Goal: Information Seeking & Learning: Check status

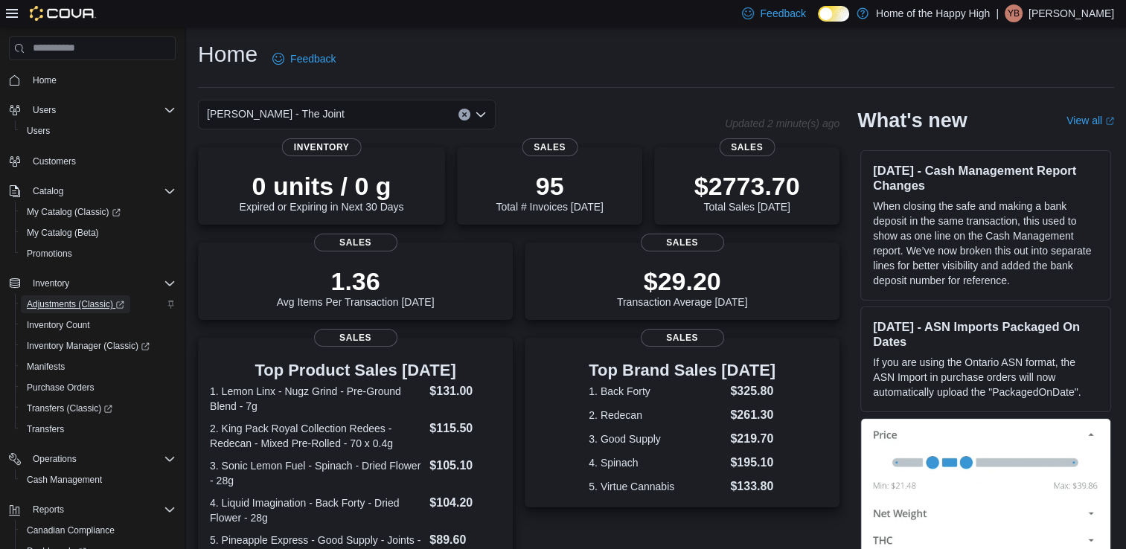
click at [90, 303] on span "Adjustments (Classic)" at bounding box center [75, 304] width 97 height 12
click at [125, 343] on span "Inventory Manager (Classic)" at bounding box center [88, 346] width 123 height 12
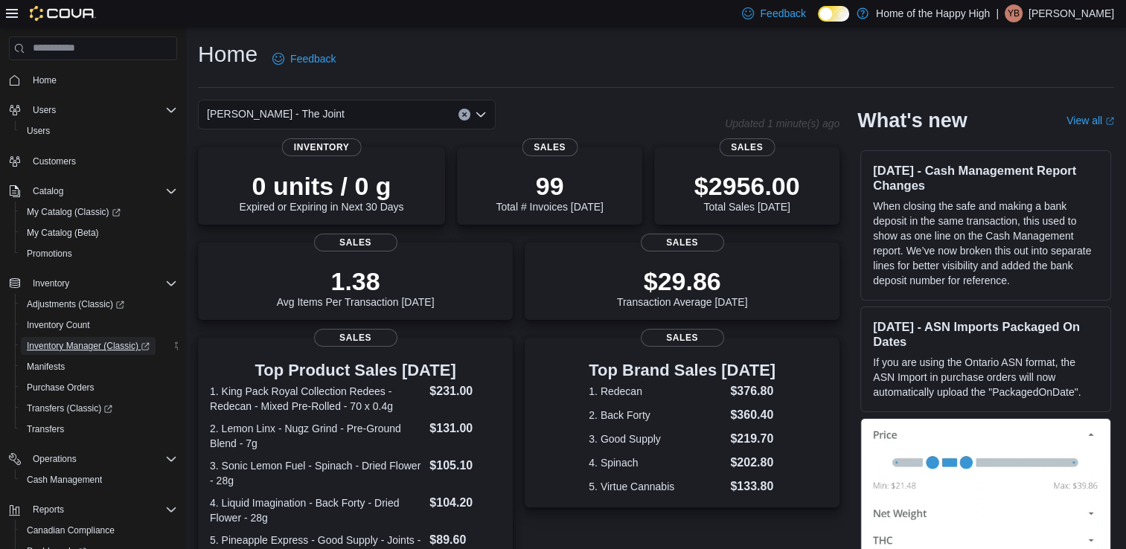
click at [91, 350] on span "Inventory Manager (Classic)" at bounding box center [88, 346] width 123 height 12
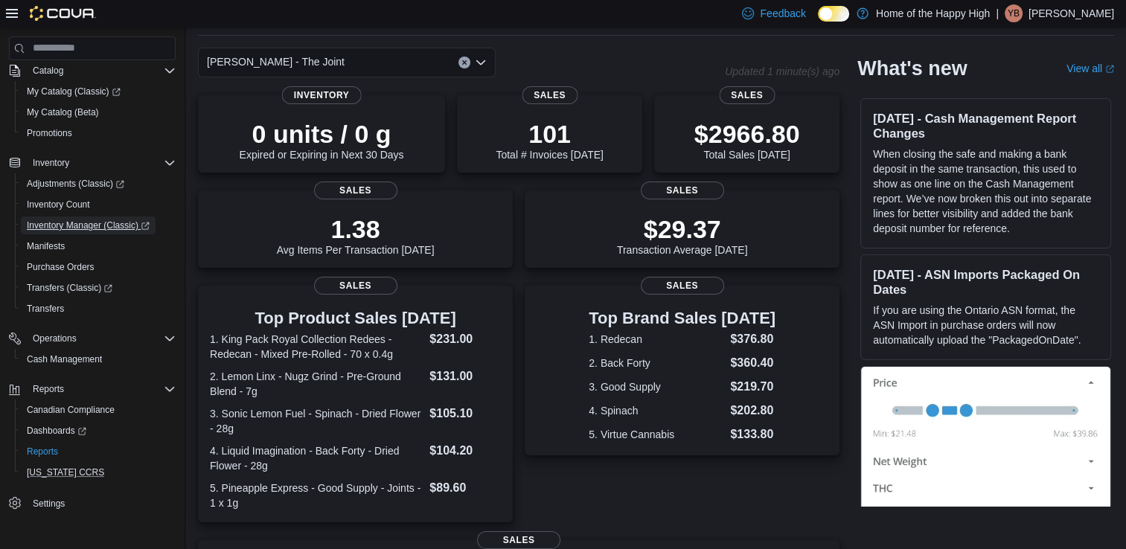
scroll to position [74, 0]
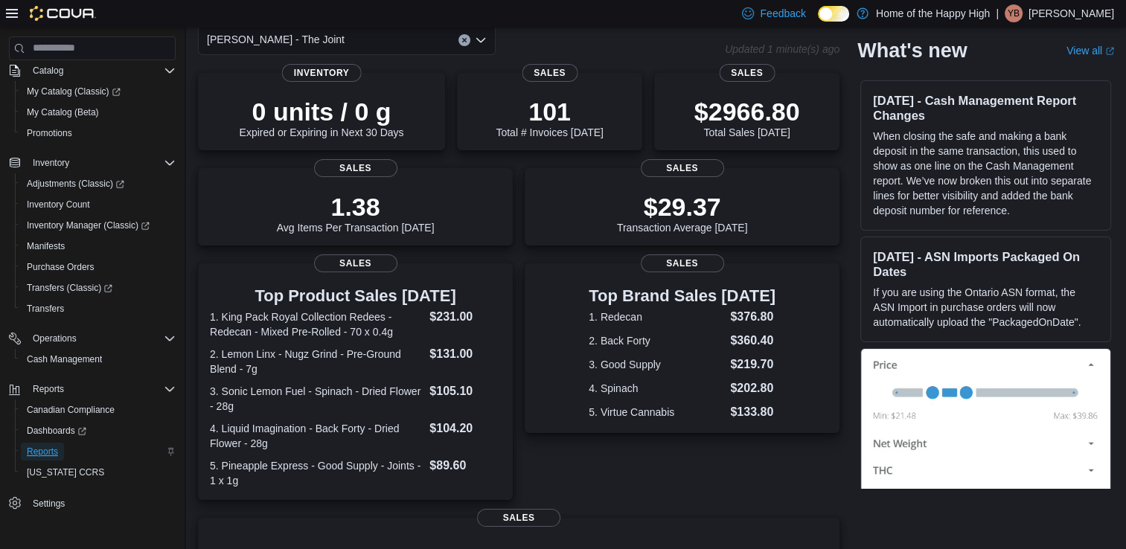
click at [61, 451] on link "Reports" at bounding box center [42, 452] width 43 height 18
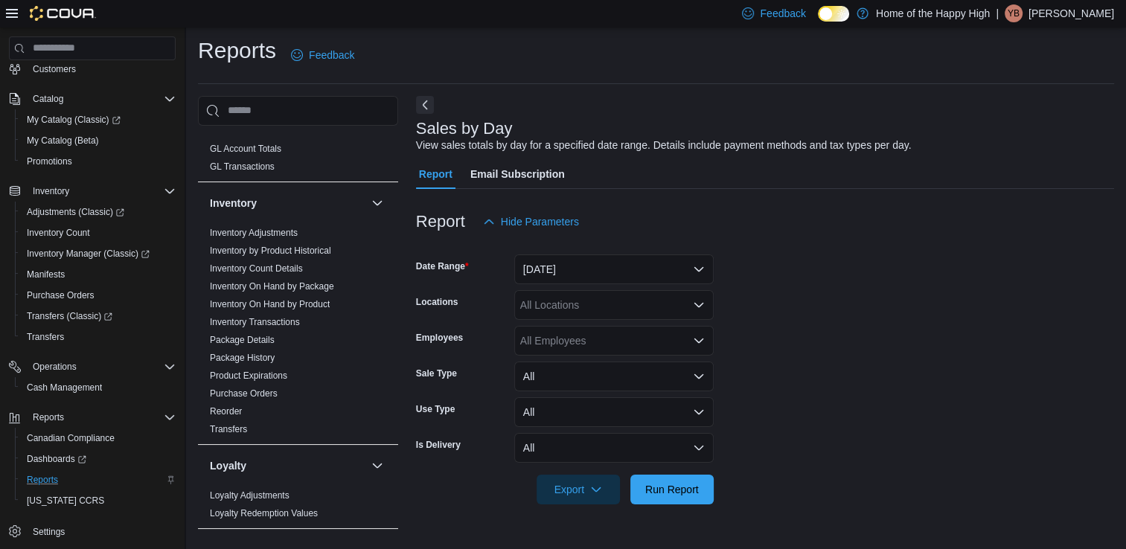
scroll to position [372, 0]
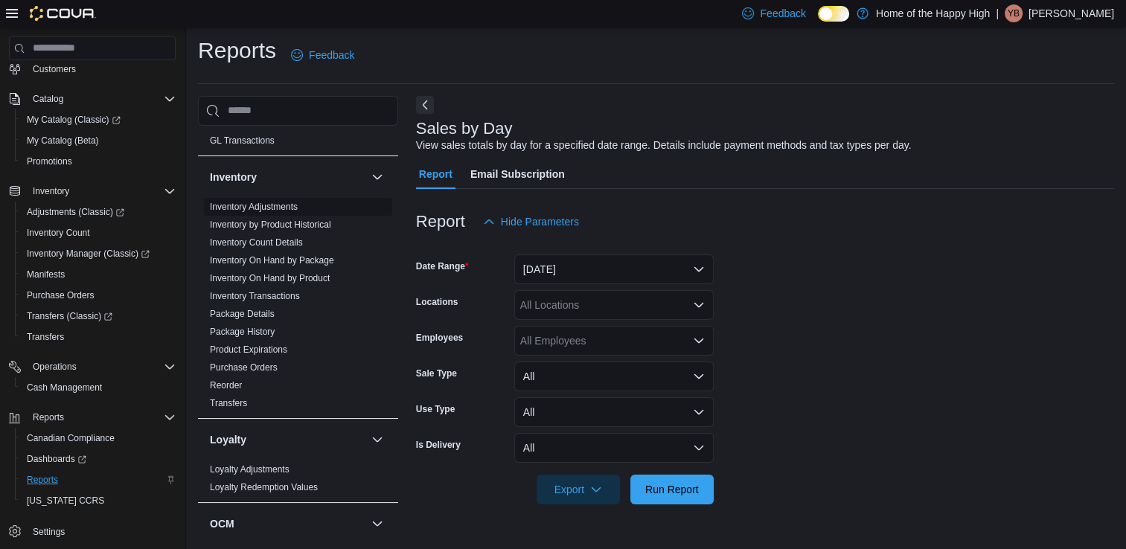
click at [281, 207] on link "Inventory Adjustments" at bounding box center [254, 207] width 88 height 10
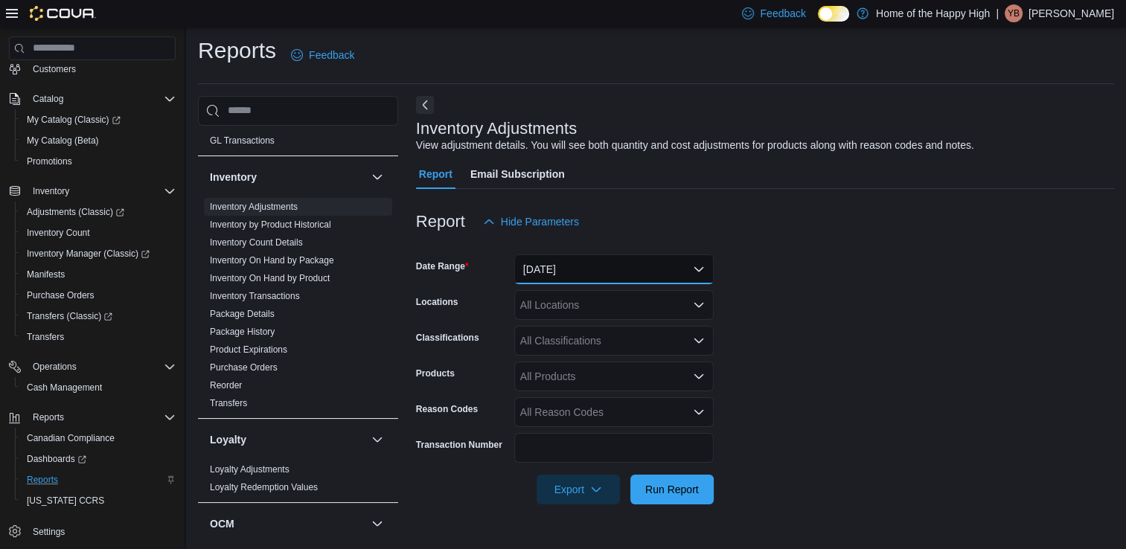
click at [619, 269] on button "[DATE]" at bounding box center [613, 269] width 199 height 30
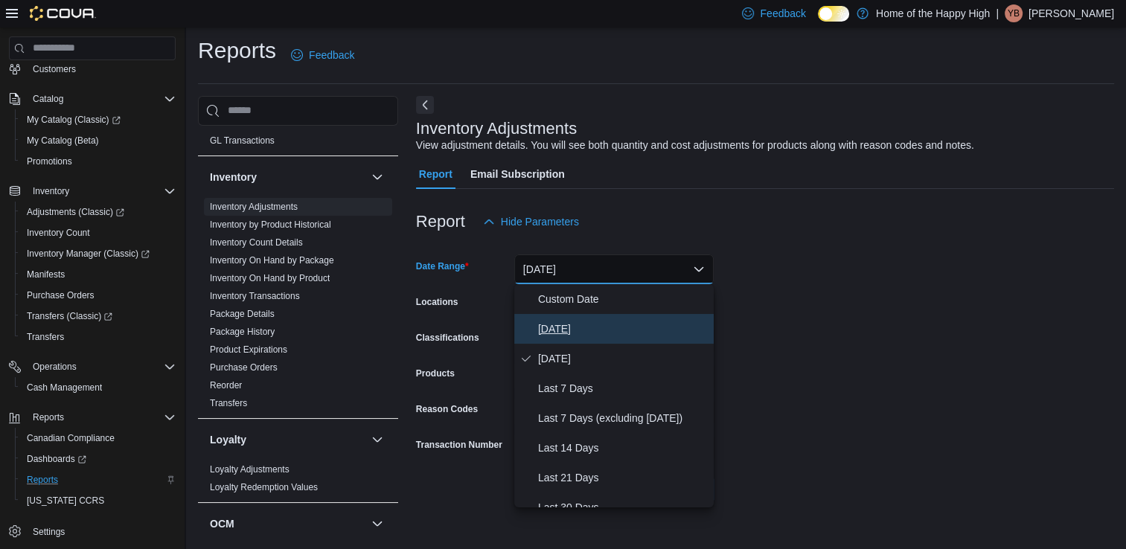
click at [595, 332] on span "[DATE]" at bounding box center [623, 329] width 170 height 18
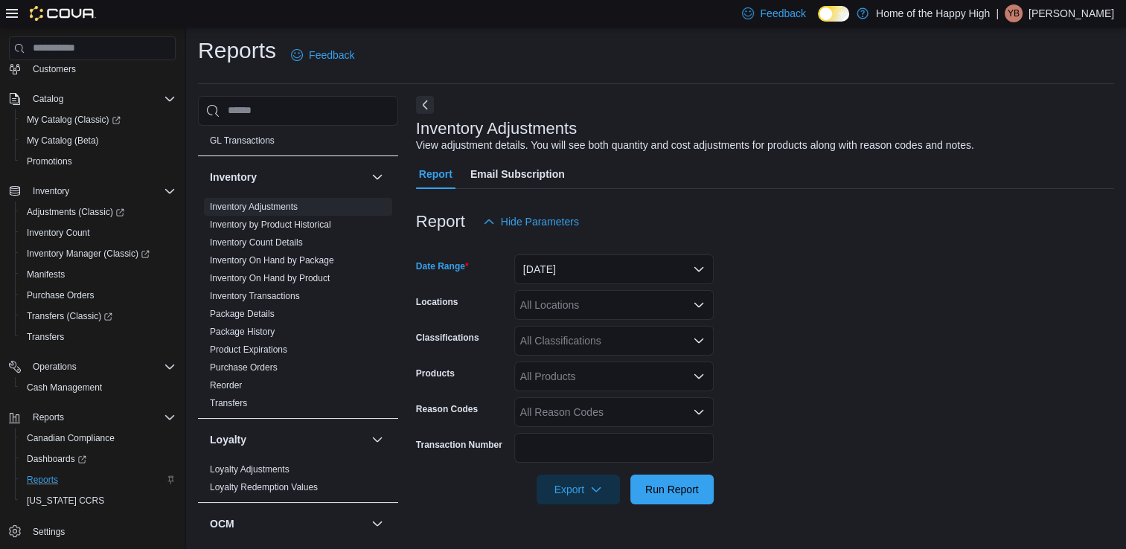
click at [682, 304] on div "All Locations" at bounding box center [613, 305] width 199 height 30
type input "***"
click at [685, 334] on span "[PERSON_NAME] - The Joint" at bounding box center [637, 330] width 138 height 15
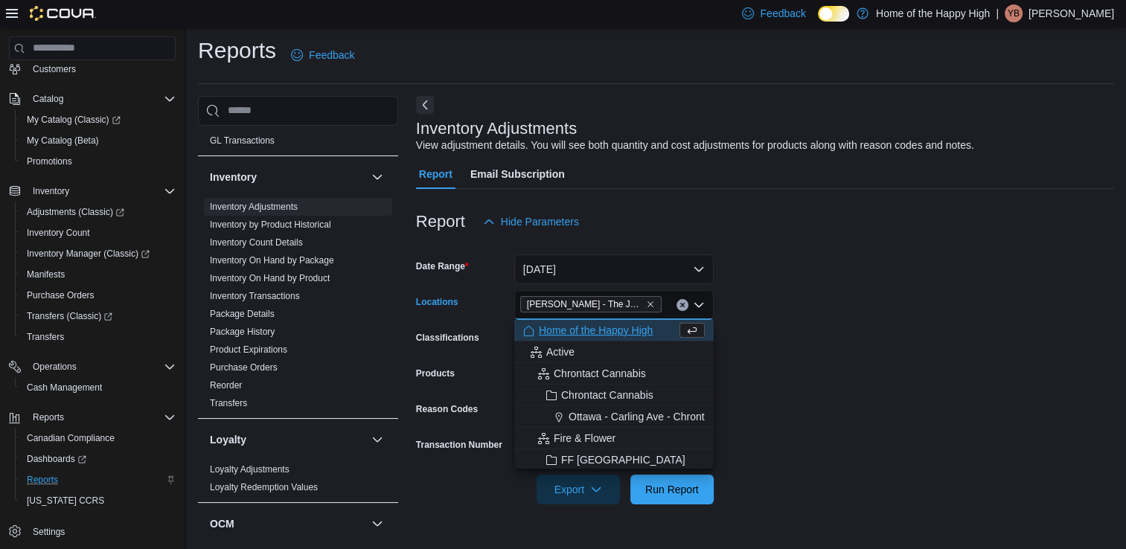
click at [786, 369] on form "Date Range [DATE] Locations [GEOGRAPHIC_DATA][PERSON_NAME][GEOGRAPHIC_DATA] - T…" at bounding box center [765, 371] width 698 height 268
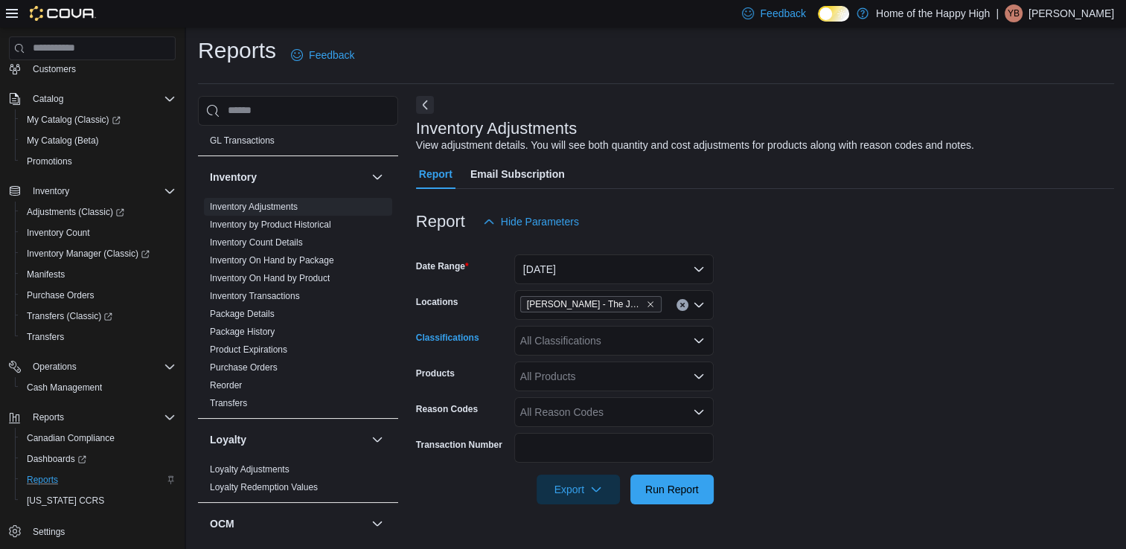
click at [644, 344] on div "All Classifications" at bounding box center [613, 341] width 199 height 30
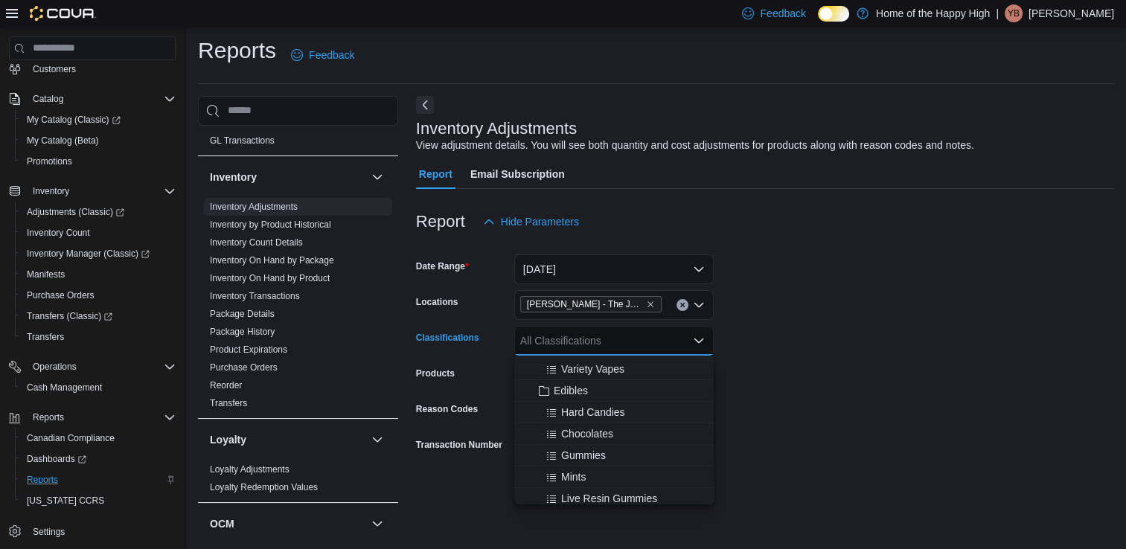
scroll to position [446, 0]
click at [597, 417] on div "Edibles" at bounding box center [614, 415] width 182 height 15
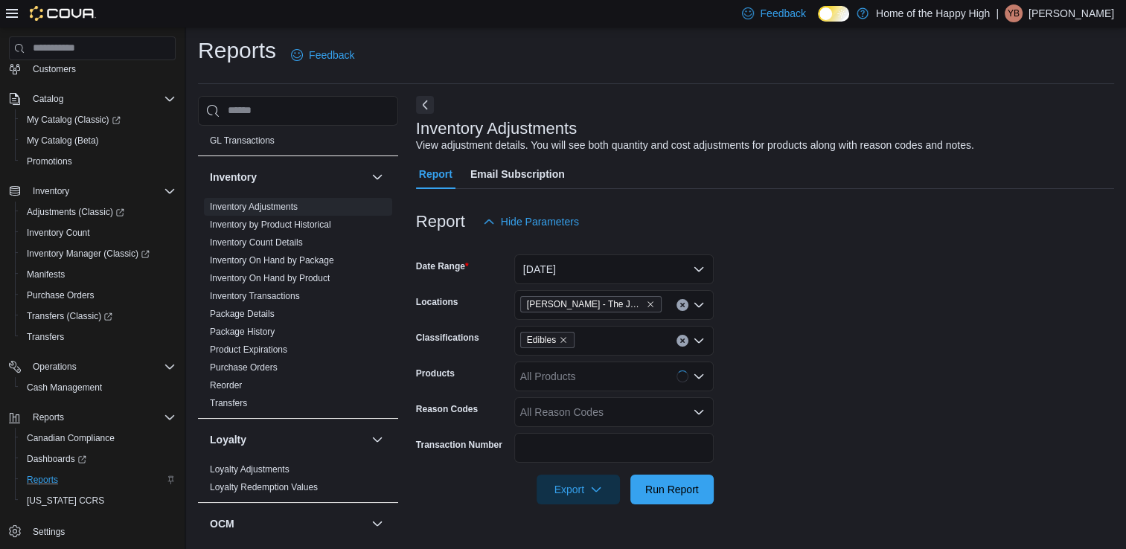
click at [751, 364] on form "Date Range [DATE] Locations [GEOGRAPHIC_DATA][PERSON_NAME][GEOGRAPHIC_DATA] - T…" at bounding box center [765, 371] width 698 height 268
click at [688, 382] on div "All Products" at bounding box center [613, 377] width 199 height 30
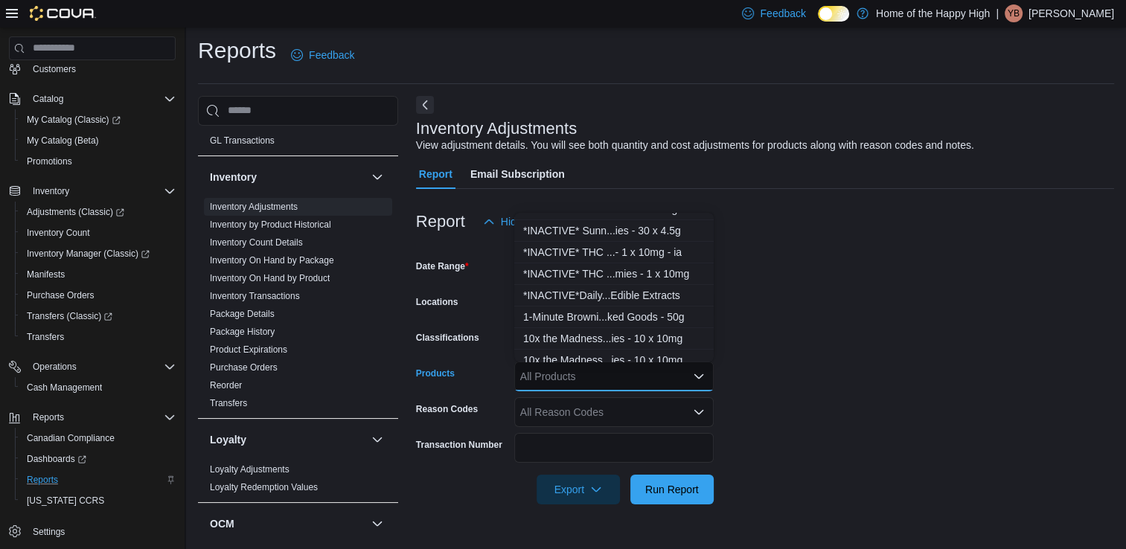
scroll to position [223, 0]
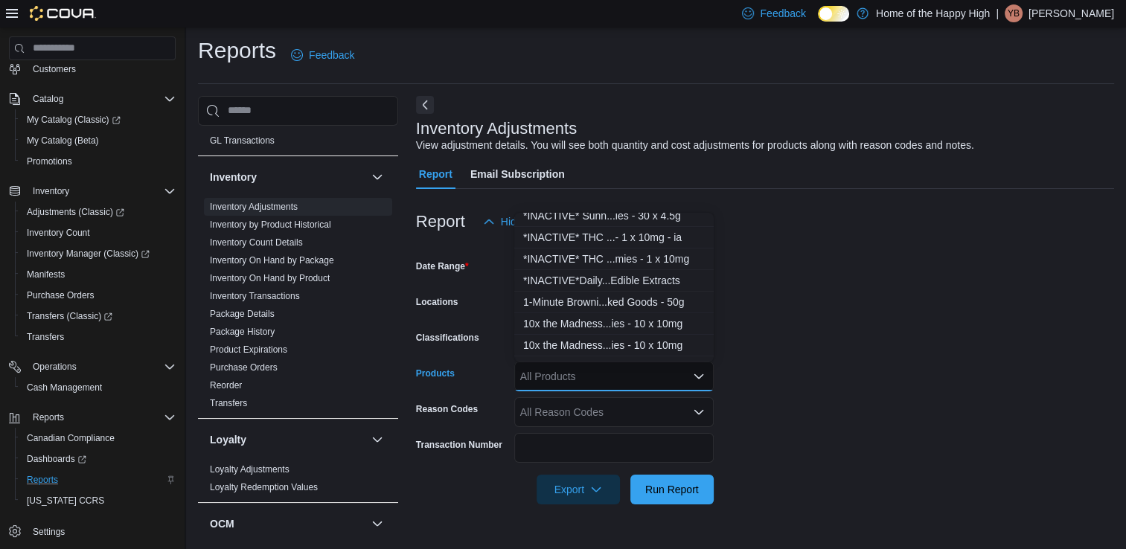
click at [789, 292] on form "Date Range [DATE] Locations [GEOGRAPHIC_DATA][PERSON_NAME][GEOGRAPHIC_DATA] - T…" at bounding box center [765, 371] width 698 height 268
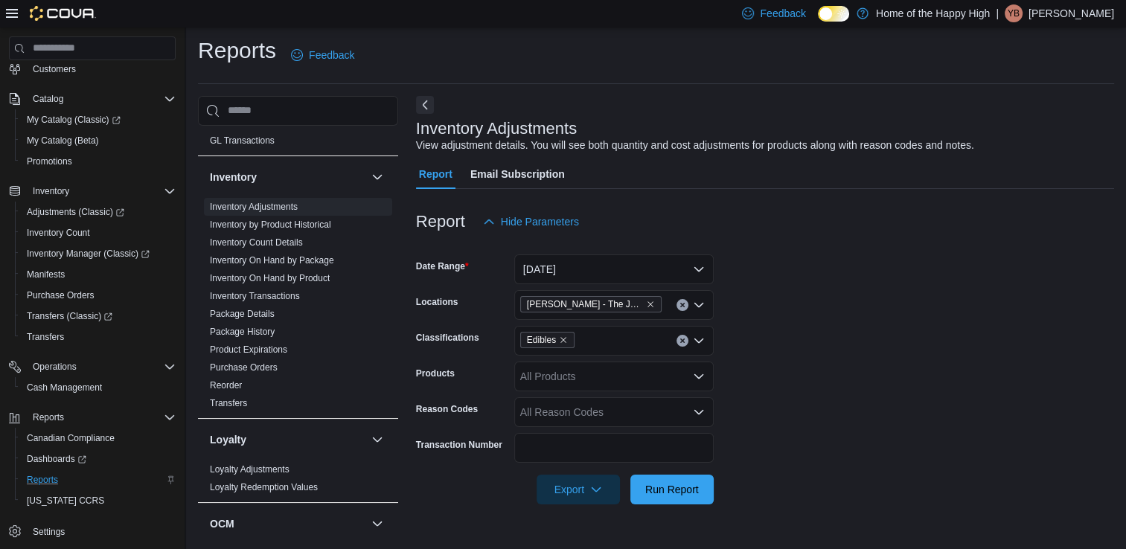
click at [587, 374] on div "All Products" at bounding box center [613, 377] width 199 height 30
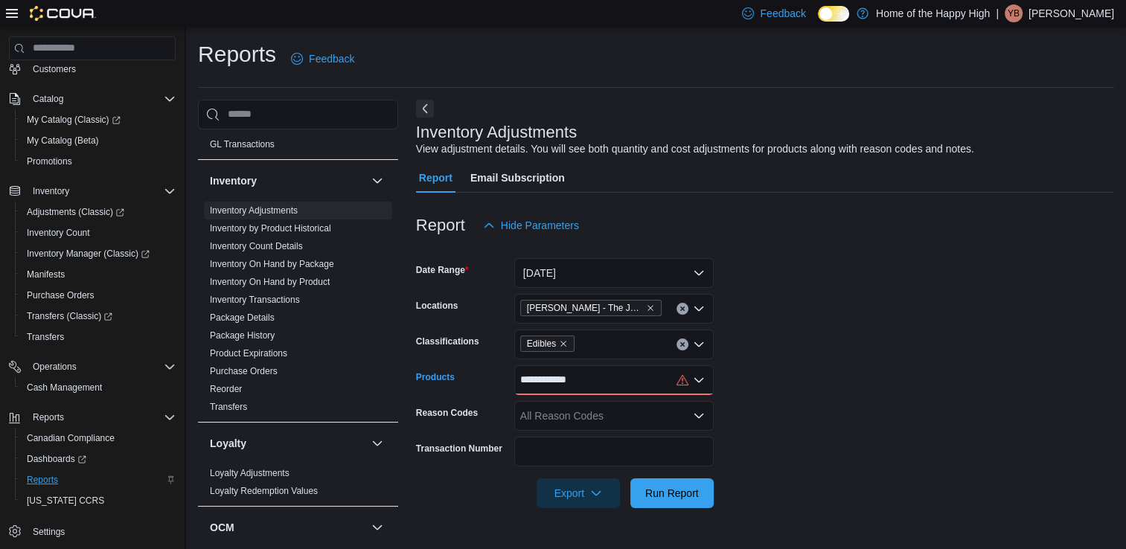
click at [615, 385] on div "**********" at bounding box center [613, 380] width 199 height 30
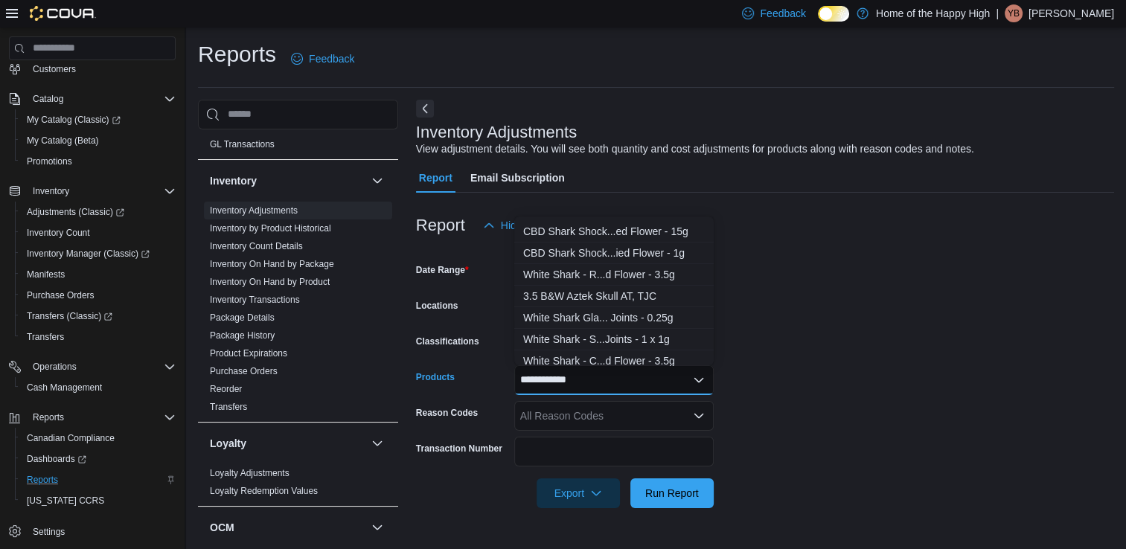
scroll to position [372, 0]
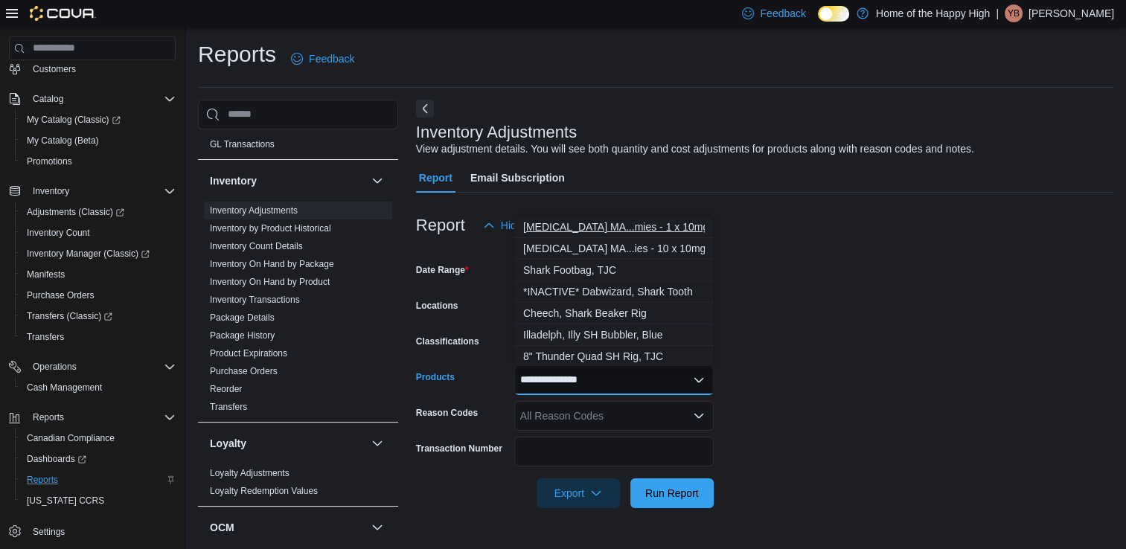
type input "**********"
click at [594, 225] on div "[MEDICAL_DATA] MA...mies - 1 x 10mg" at bounding box center [614, 227] width 182 height 15
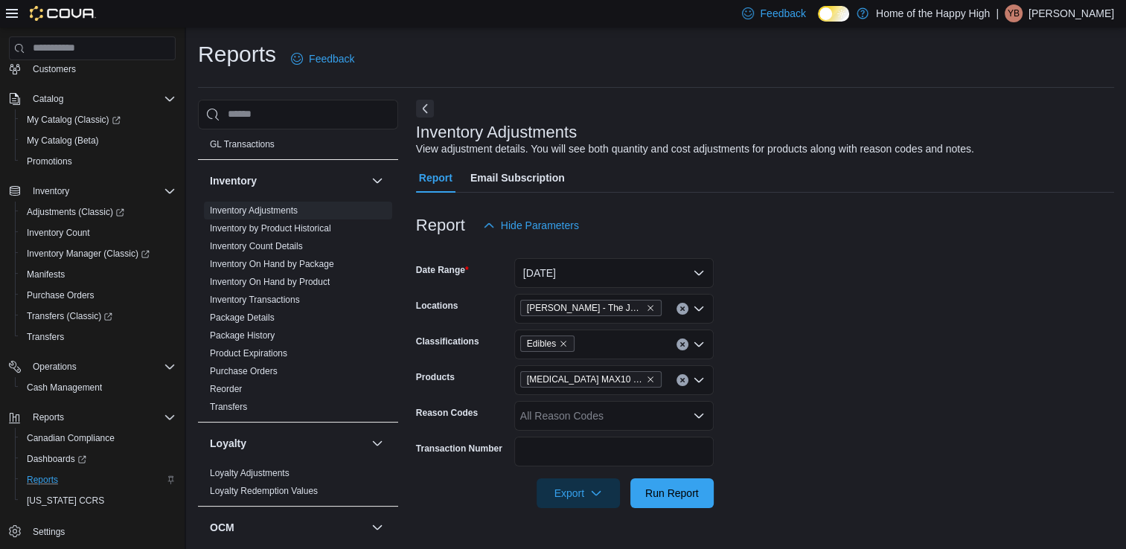
click at [821, 408] on form "Date Range [DATE] Locations [GEOGRAPHIC_DATA][PERSON_NAME][GEOGRAPHIC_DATA] - T…" at bounding box center [765, 374] width 698 height 268
click at [686, 493] on span "Run Report" at bounding box center [672, 492] width 54 height 15
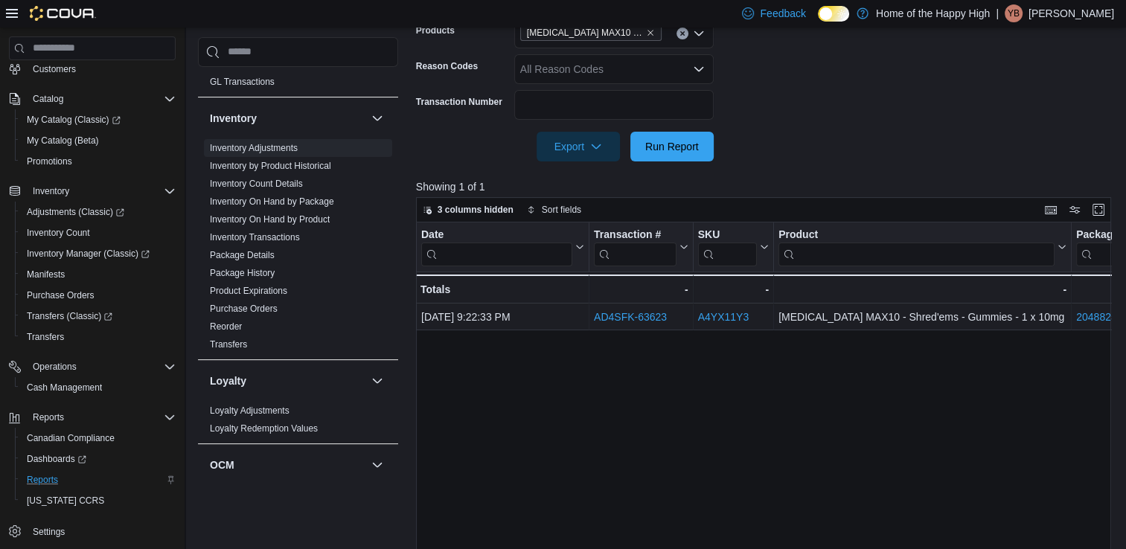
scroll to position [372, 0]
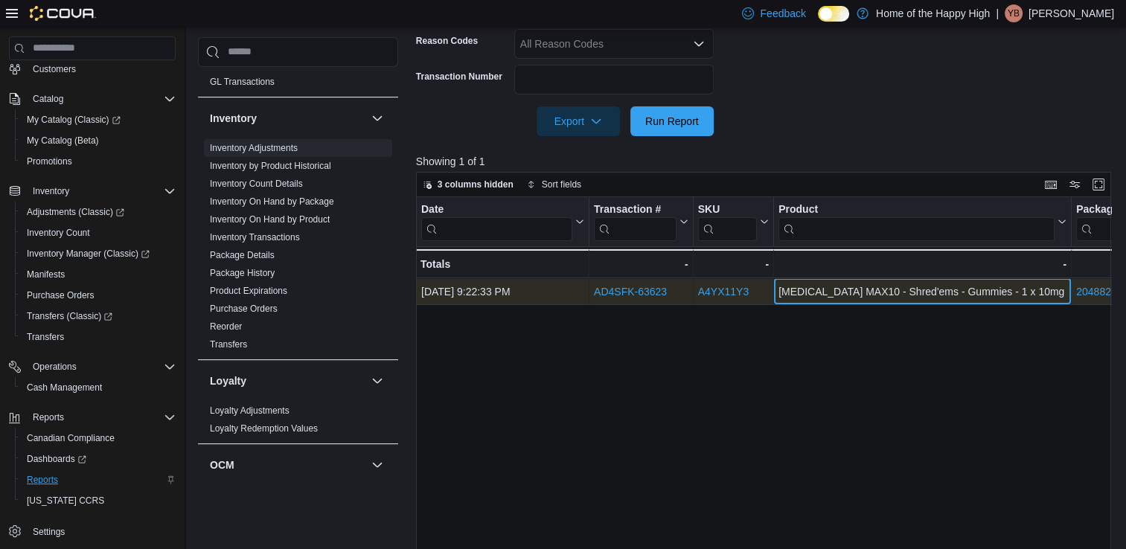
click at [870, 285] on div "[MEDICAL_DATA] MAX10 - Shred'ems - Gummies - 1 x 10mg" at bounding box center [922, 292] width 288 height 18
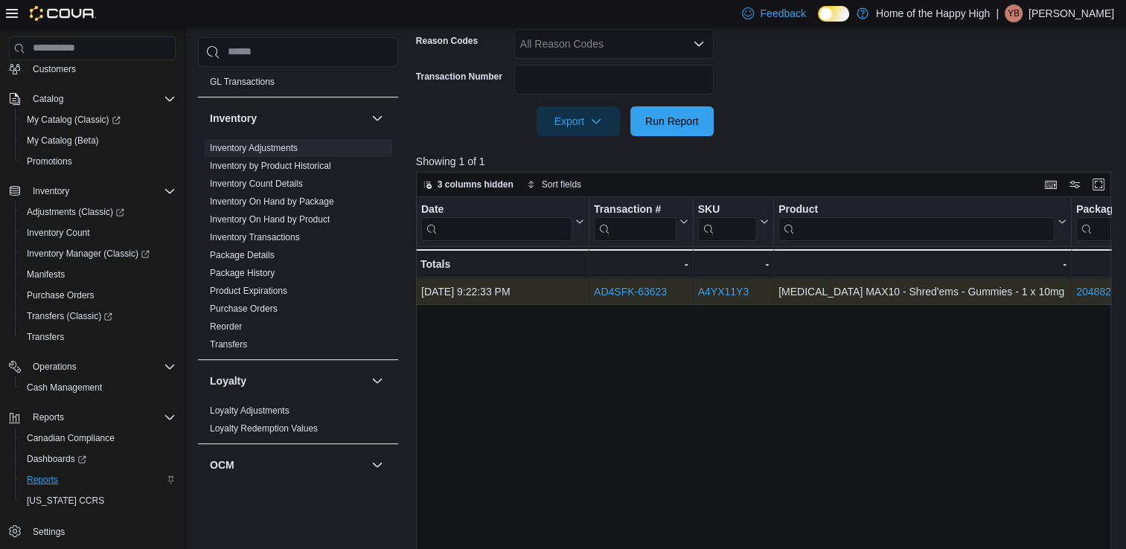
click at [685, 301] on div "AD4SFK-63623 - Transaction Url, column 2, row 1" at bounding box center [641, 291] width 104 height 27
click at [691, 302] on div "AD4SFK-63623 - Transaction Url, column 2, row 1" at bounding box center [641, 291] width 104 height 27
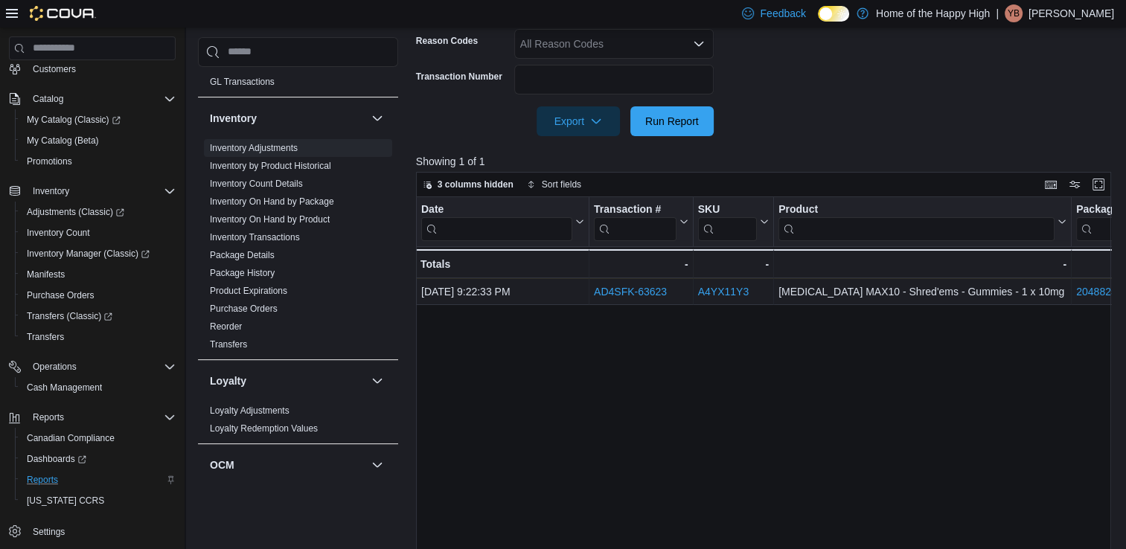
drag, startPoint x: 481, startPoint y: 547, endPoint x: 518, endPoint y: 545, distance: 36.5
click at [518, 545] on div "Date Click to view column header actions Transaction # Click to view column hea…" at bounding box center [767, 404] width 702 height 414
click at [550, 461] on div "Date Click to view column header actions Transaction # Click to view column hea…" at bounding box center [767, 404] width 702 height 414
click at [826, 342] on div "Date Click to view column header actions Transaction # Click to view column hea…" at bounding box center [767, 404] width 702 height 414
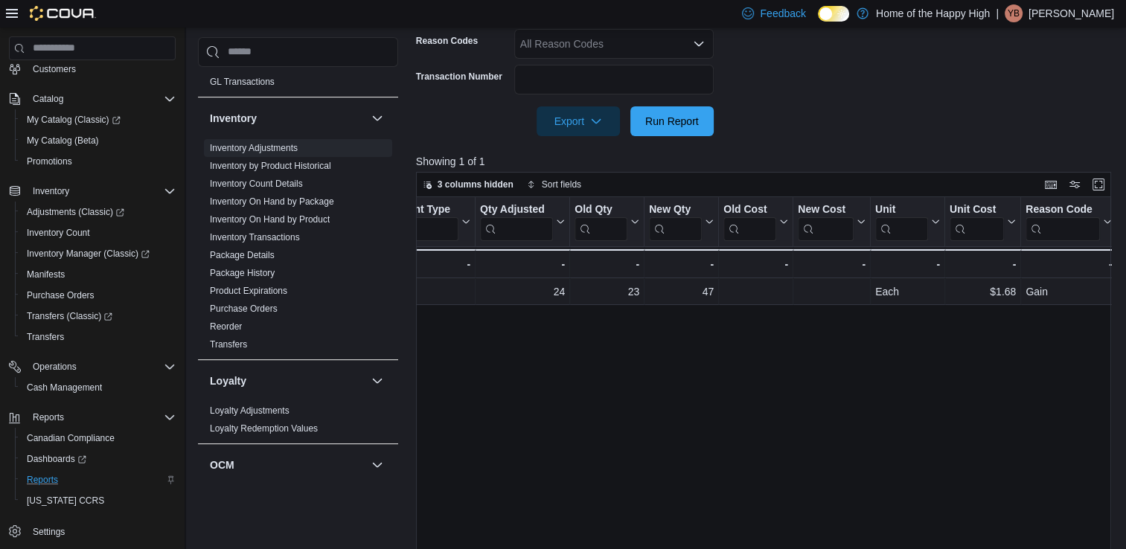
scroll to position [0, 978]
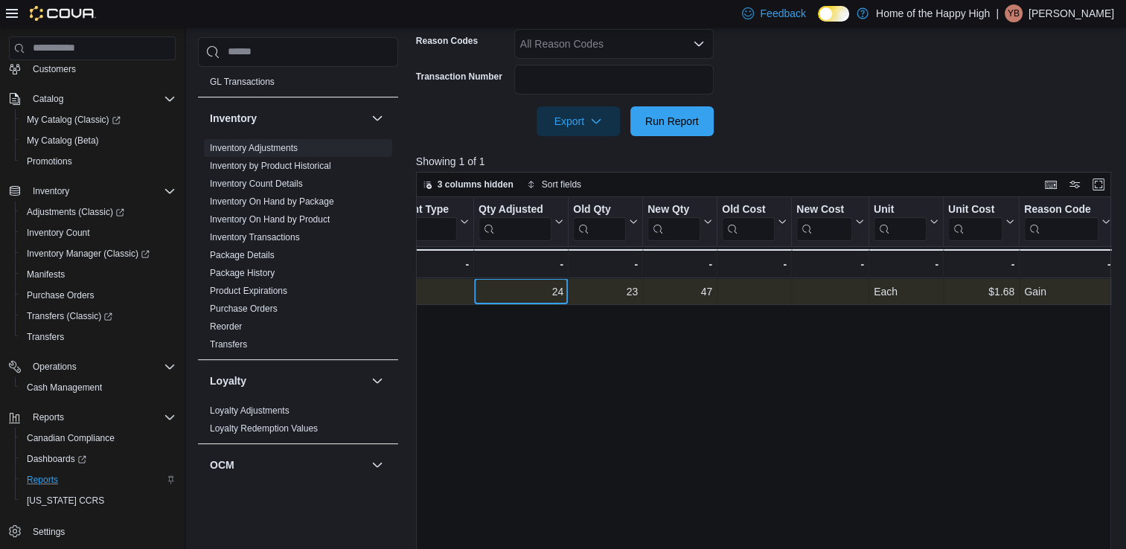
click at [554, 298] on div "24" at bounding box center [520, 292] width 85 height 18
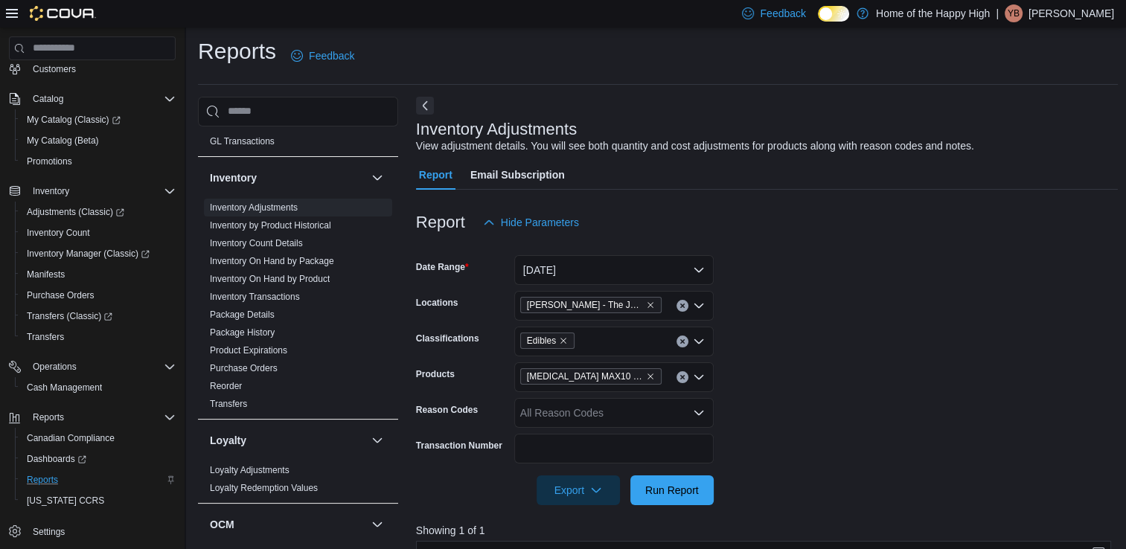
scroll to position [0, 0]
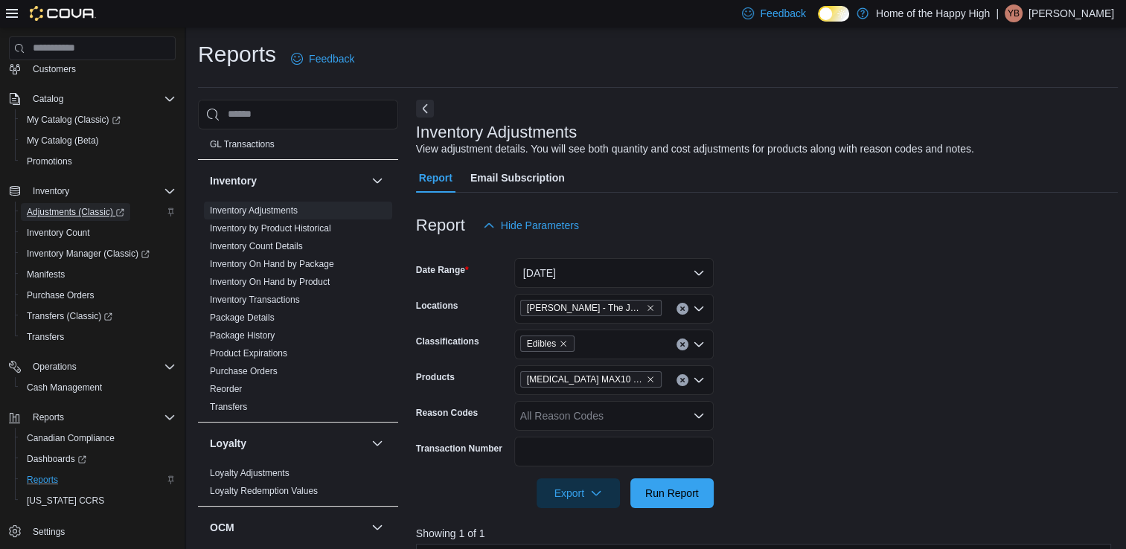
click at [96, 214] on span "Adjustments (Classic)" at bounding box center [75, 212] width 97 height 12
click at [88, 258] on span "Inventory Manager (Classic)" at bounding box center [88, 254] width 123 height 12
click at [295, 242] on link "Inventory Count Details" at bounding box center [256, 246] width 93 height 10
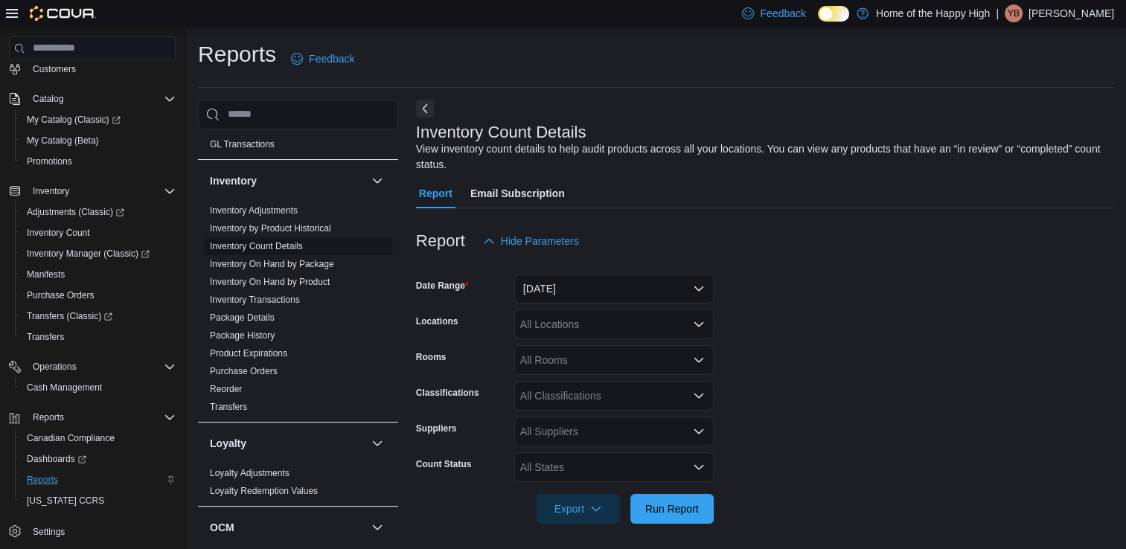
scroll to position [4, 0]
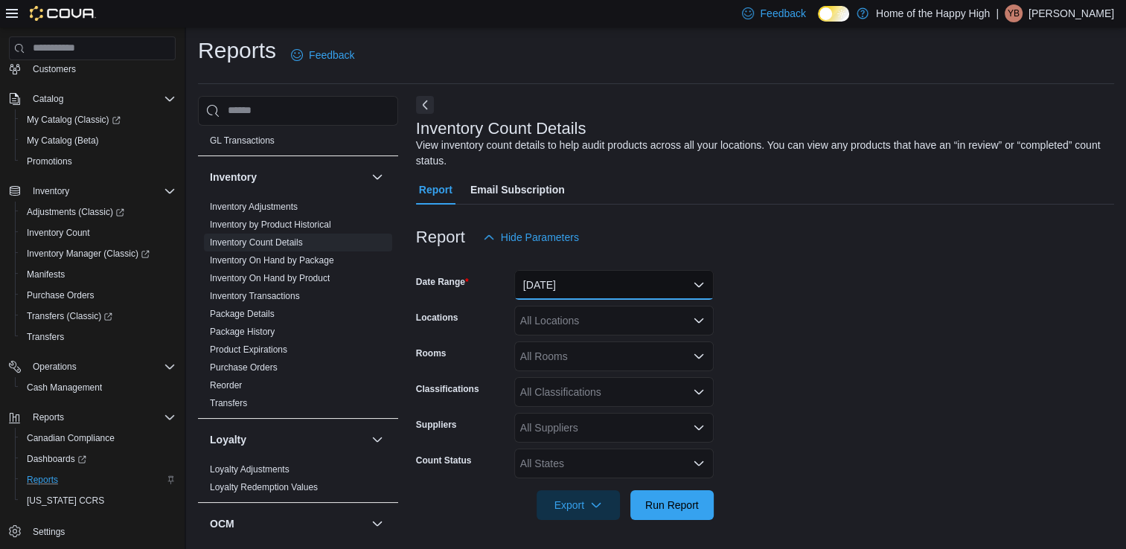
click at [568, 286] on button "[DATE]" at bounding box center [613, 285] width 199 height 30
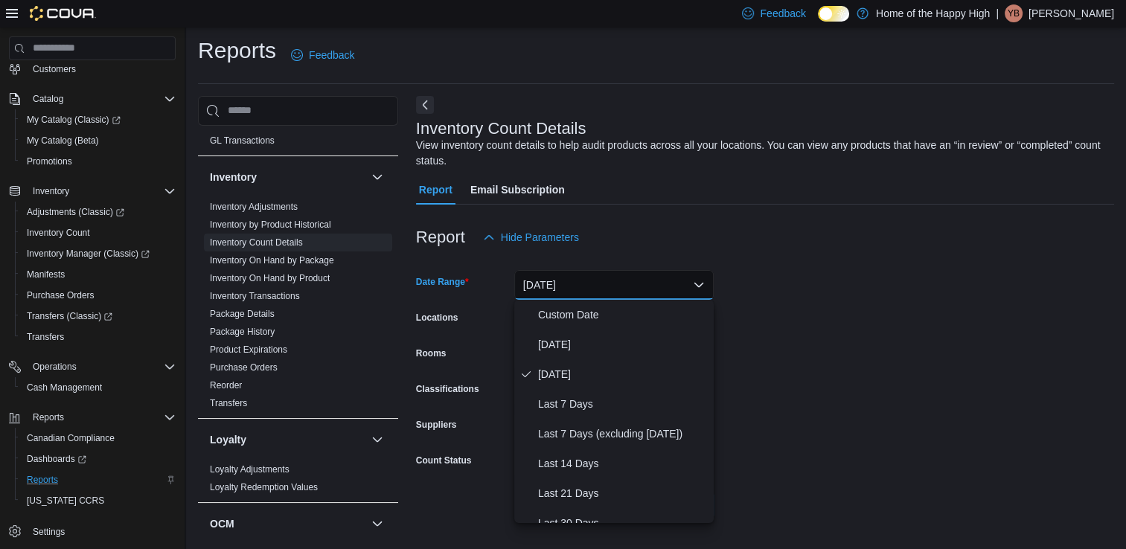
click at [568, 286] on button "[DATE]" at bounding box center [613, 285] width 199 height 30
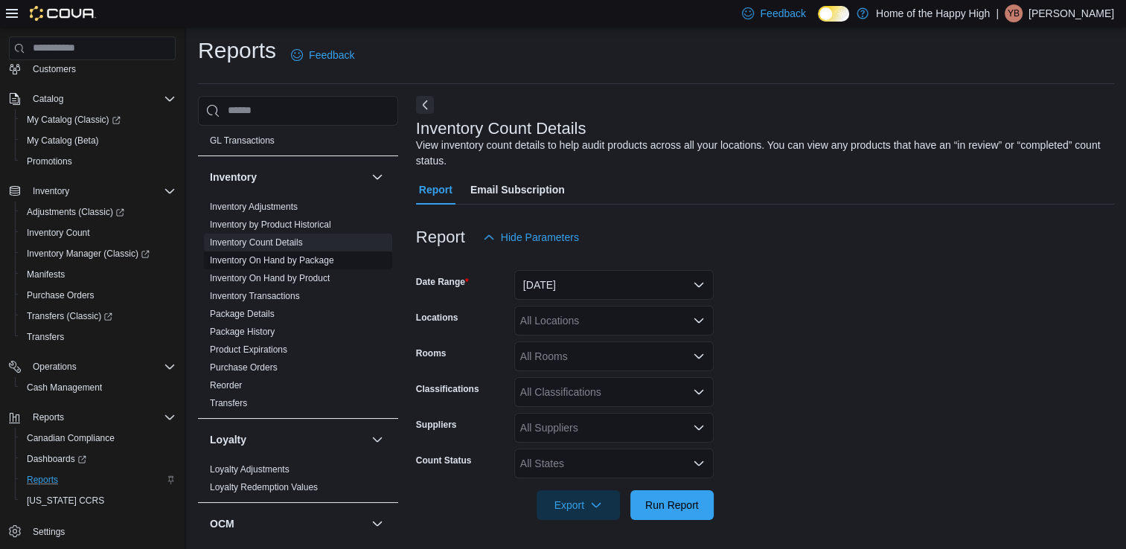
click at [318, 262] on link "Inventory On Hand by Package" at bounding box center [272, 260] width 124 height 10
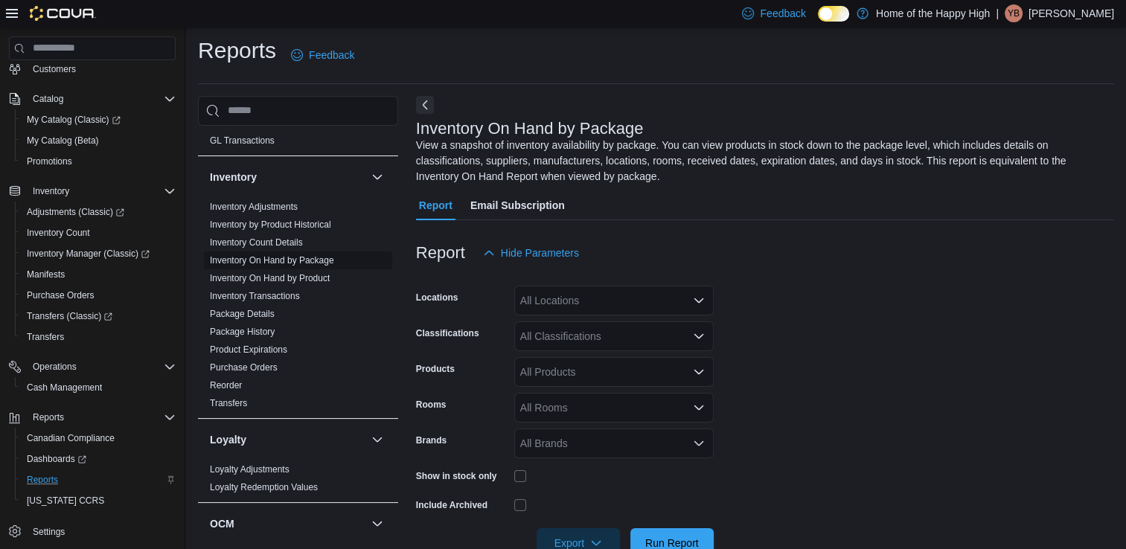
scroll to position [42, 0]
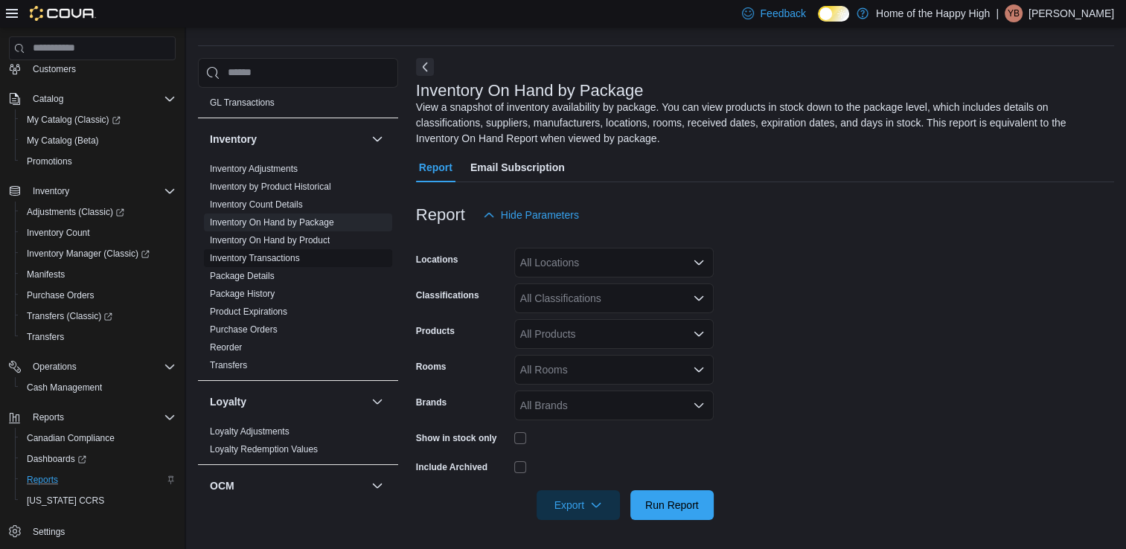
click at [316, 263] on span "Inventory Transactions" at bounding box center [298, 258] width 188 height 18
click at [286, 253] on link "Inventory Transactions" at bounding box center [255, 258] width 90 height 10
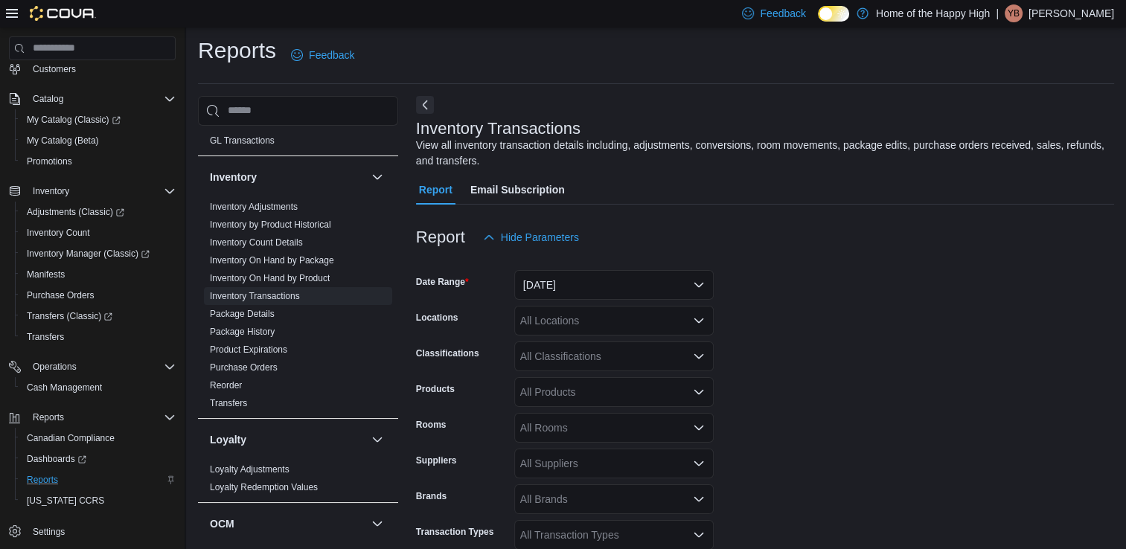
scroll to position [50, 0]
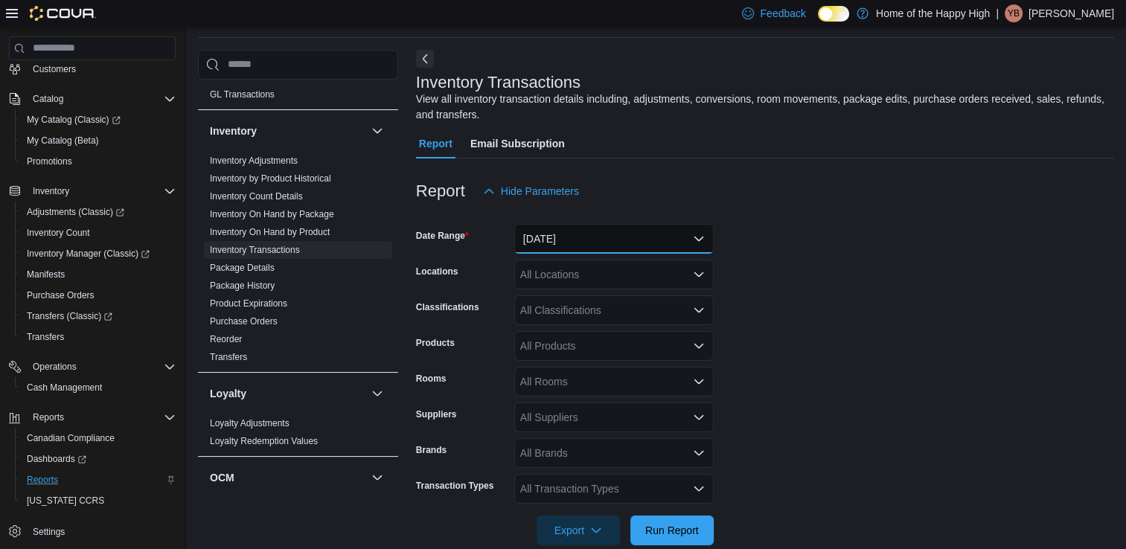
click at [647, 226] on button "[DATE]" at bounding box center [613, 239] width 199 height 30
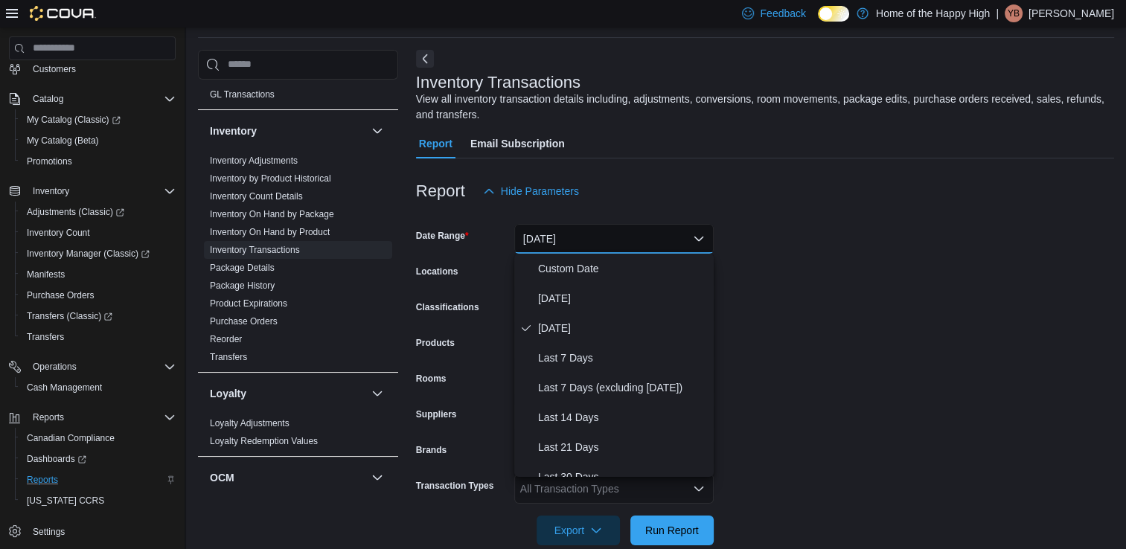
click at [643, 203] on div "Report Hide Parameters" at bounding box center [765, 191] width 698 height 30
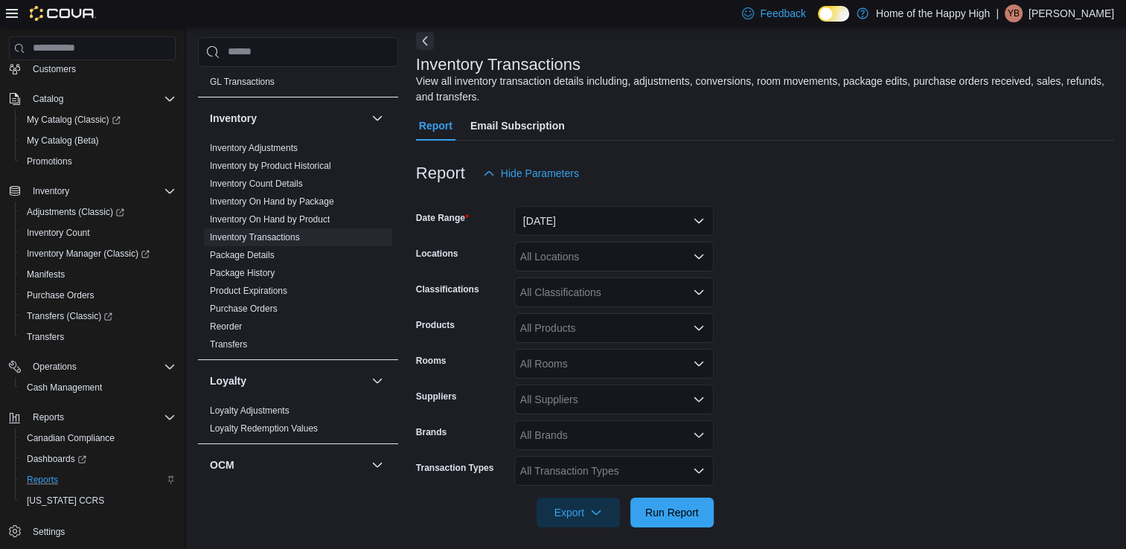
scroll to position [75, 0]
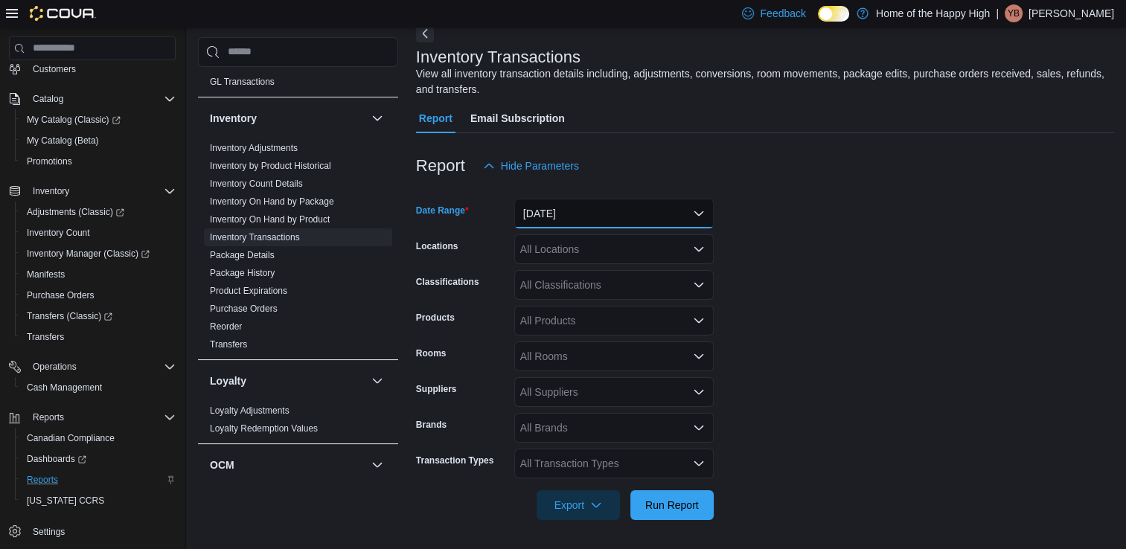
click at [621, 217] on button "[DATE]" at bounding box center [613, 214] width 199 height 30
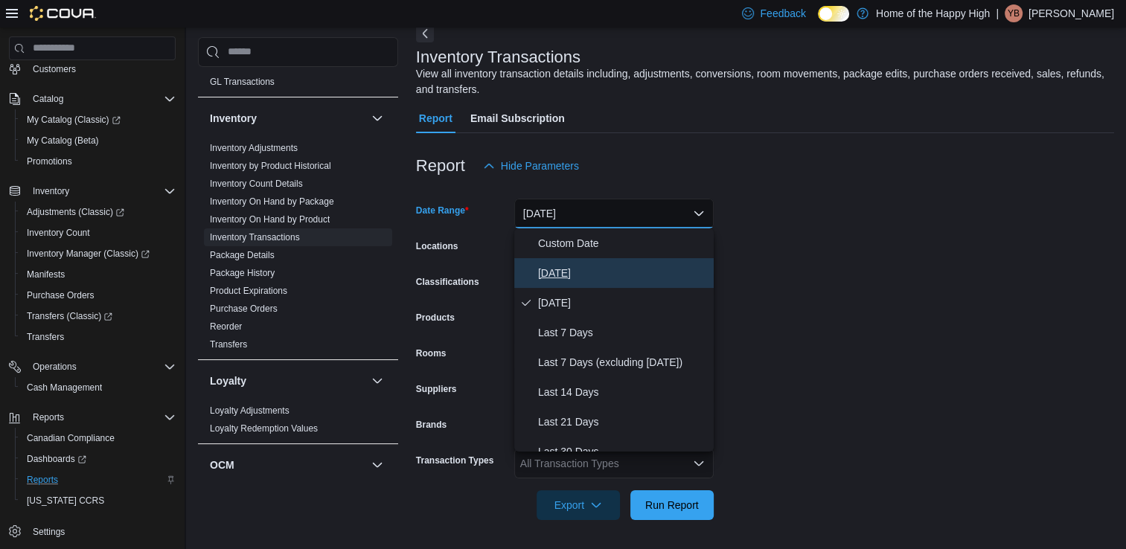
click at [615, 272] on span "[DATE]" at bounding box center [623, 273] width 170 height 18
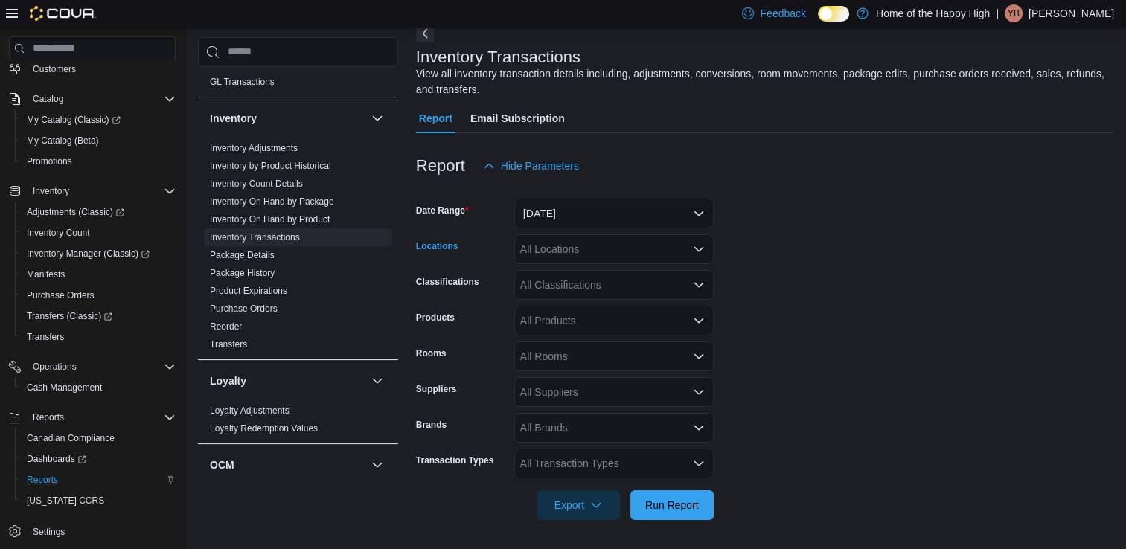
click at [608, 257] on div "All Locations" at bounding box center [613, 249] width 199 height 30
type input "***"
click at [616, 267] on span "[PERSON_NAME] - The Joint" at bounding box center [637, 274] width 138 height 15
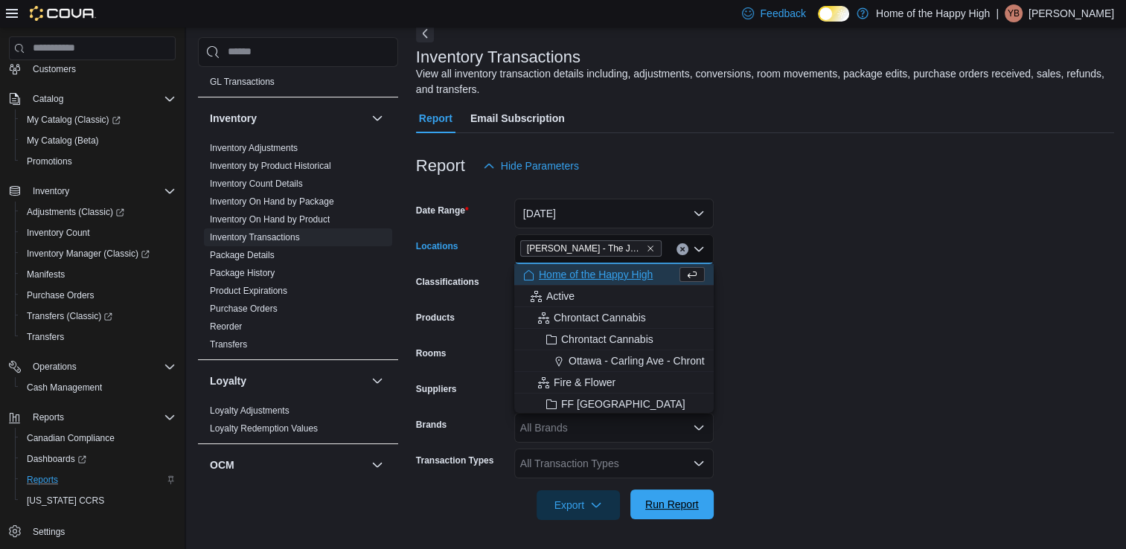
click at [656, 508] on span "Run Report" at bounding box center [672, 504] width 54 height 15
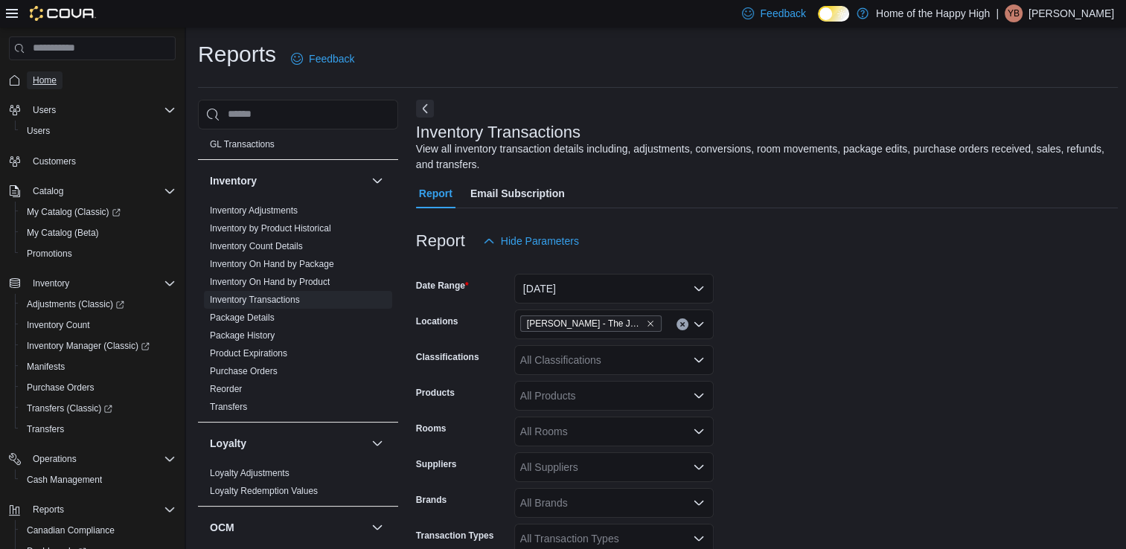
click at [52, 79] on span "Home" at bounding box center [45, 80] width 24 height 12
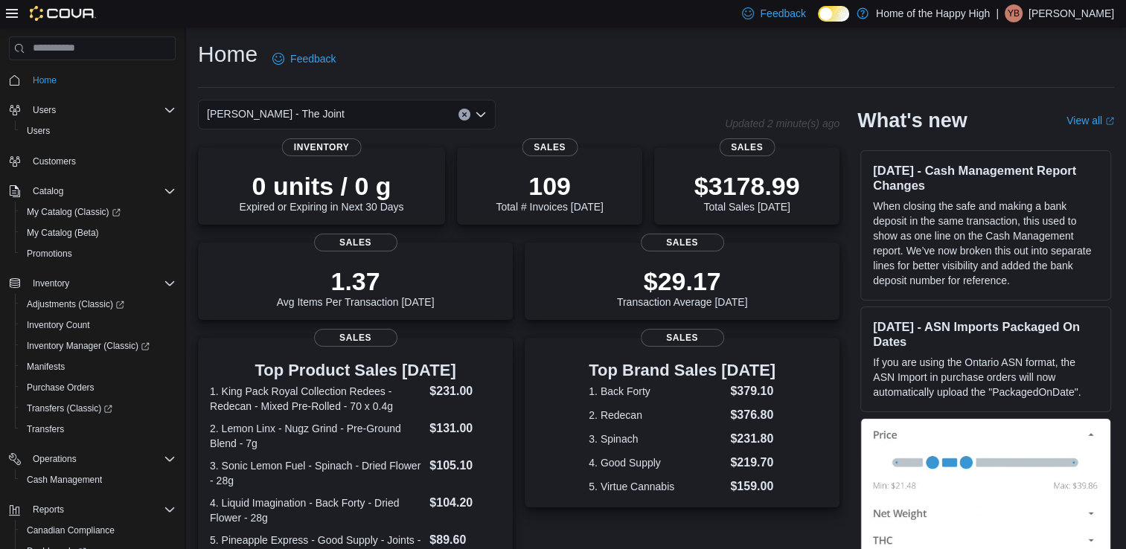
drag, startPoint x: 629, startPoint y: 88, endPoint x: 593, endPoint y: 65, distance: 43.1
click at [593, 65] on div "Home Feedback" at bounding box center [656, 58] width 916 height 39
click at [73, 484] on span "Cash Management" at bounding box center [64, 480] width 75 height 12
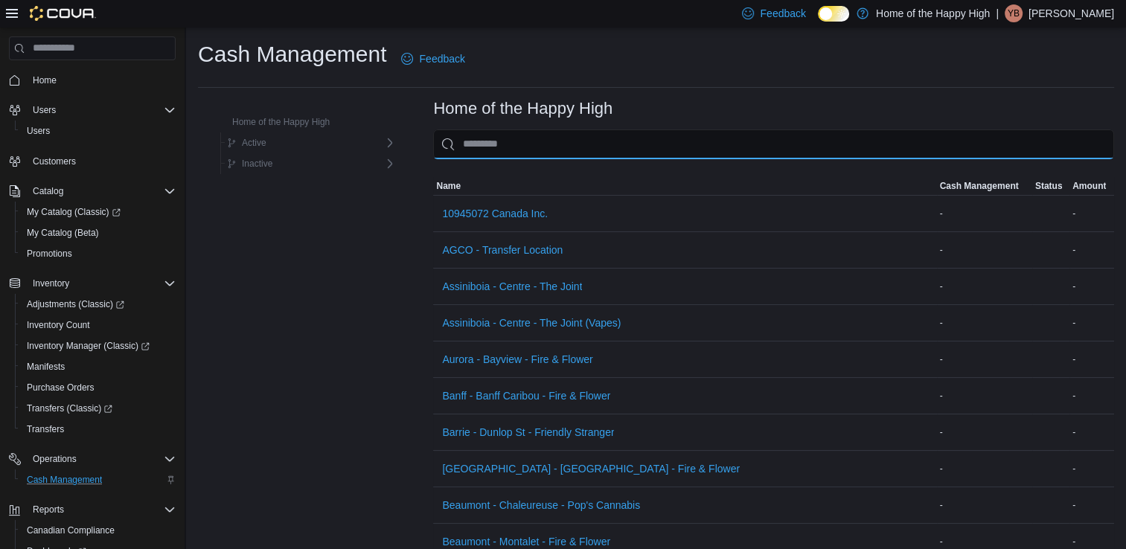
click at [506, 135] on input "This is a search bar. As you type, the results lower in the page will automatic…" at bounding box center [773, 144] width 681 height 30
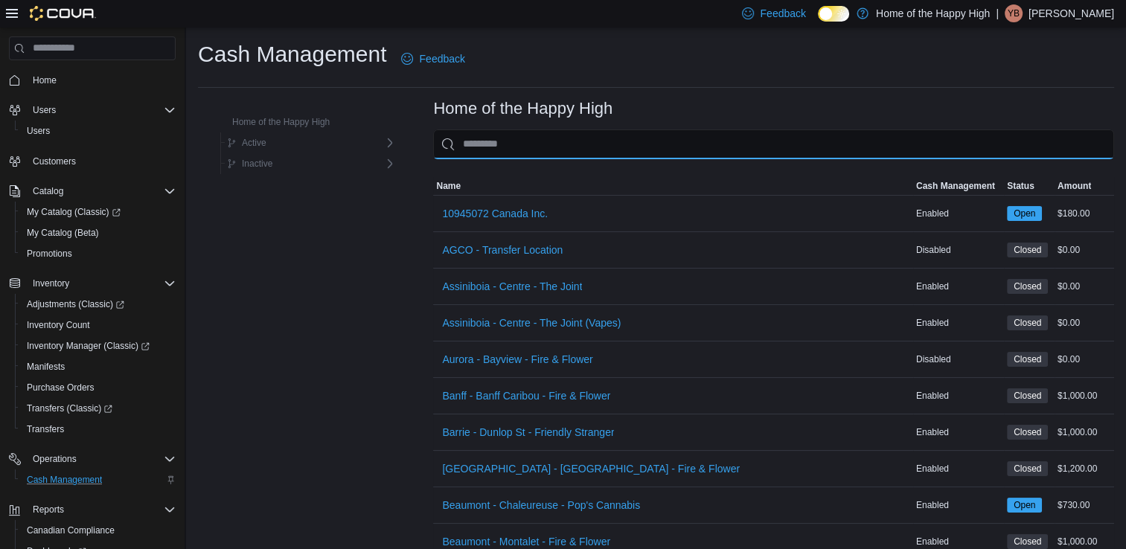
click at [506, 135] on input "This is a search bar. As you type, the results lower in the page will automatic…" at bounding box center [773, 144] width 681 height 30
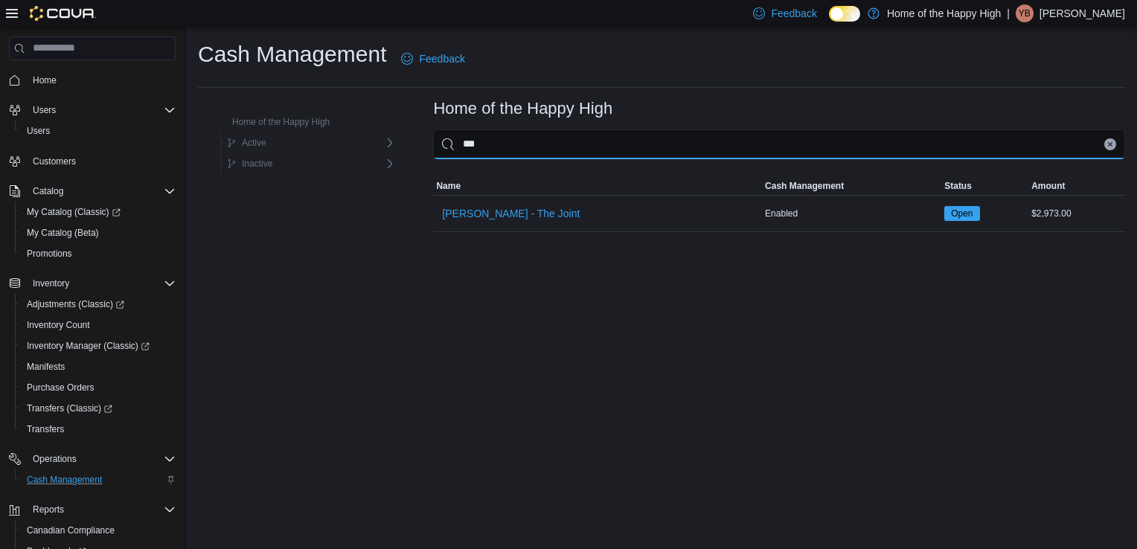
type input "***"
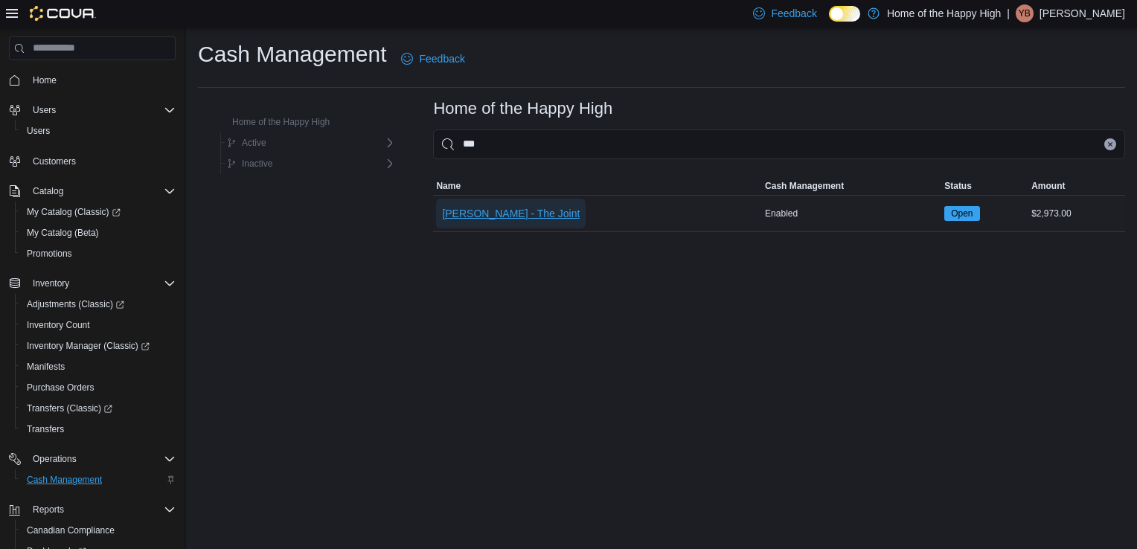
click at [512, 208] on span "[PERSON_NAME] - The Joint" at bounding box center [511, 213] width 138 height 15
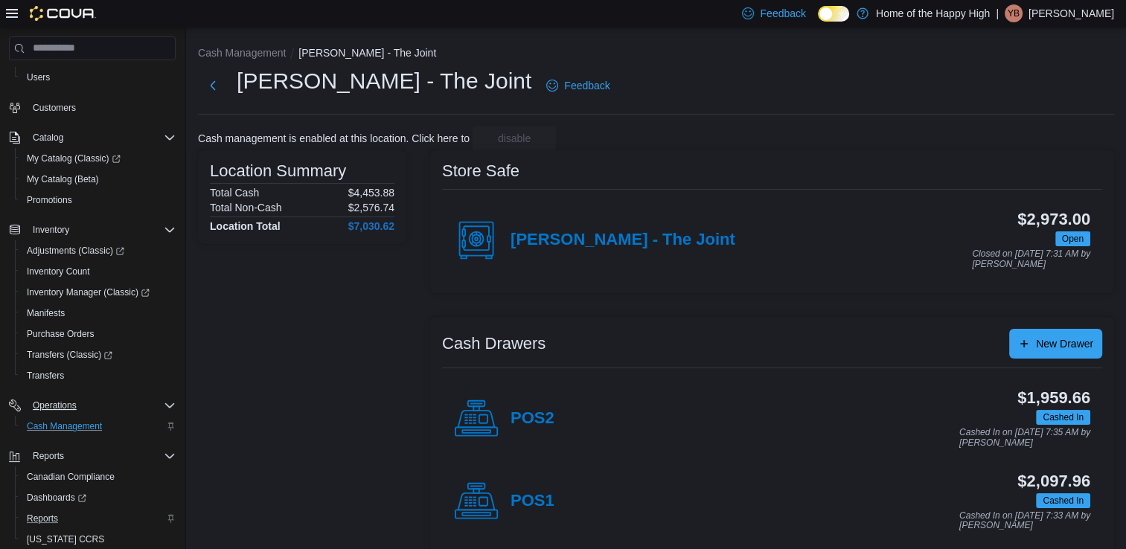
scroll to position [121, 0]
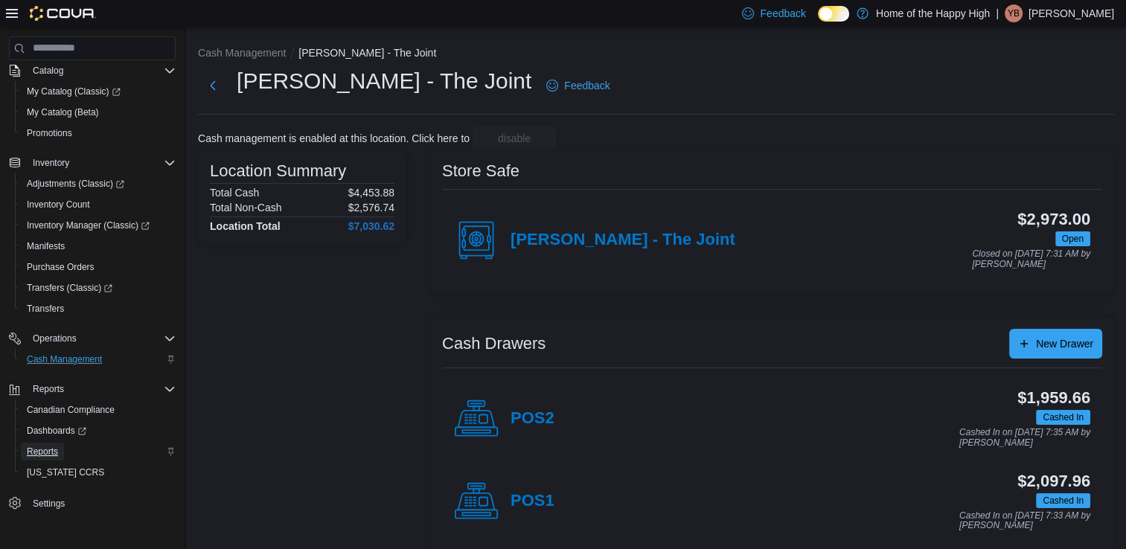
click at [53, 454] on span "Reports" at bounding box center [42, 452] width 31 height 12
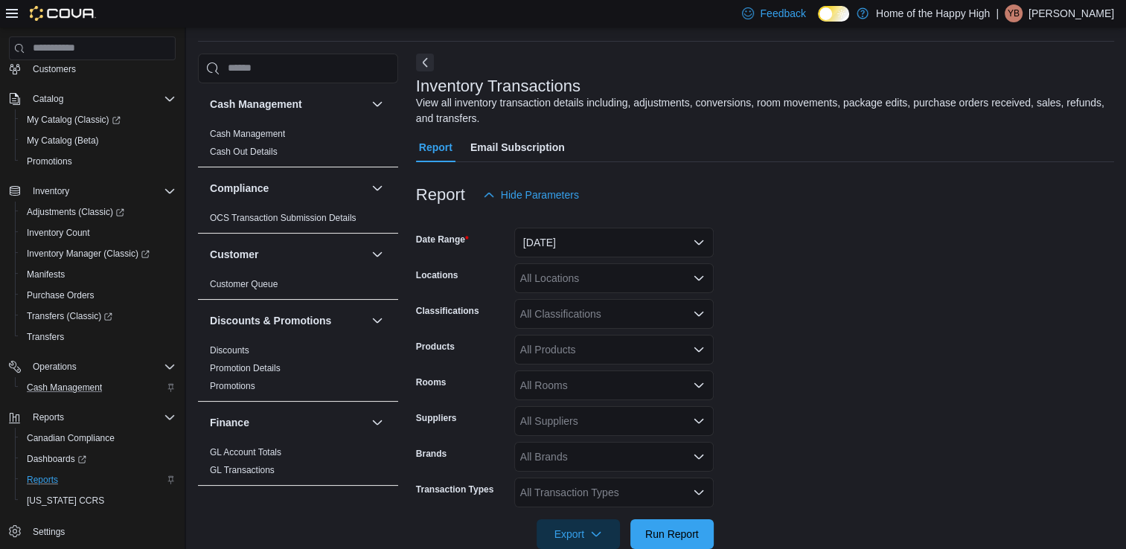
scroll to position [50, 0]
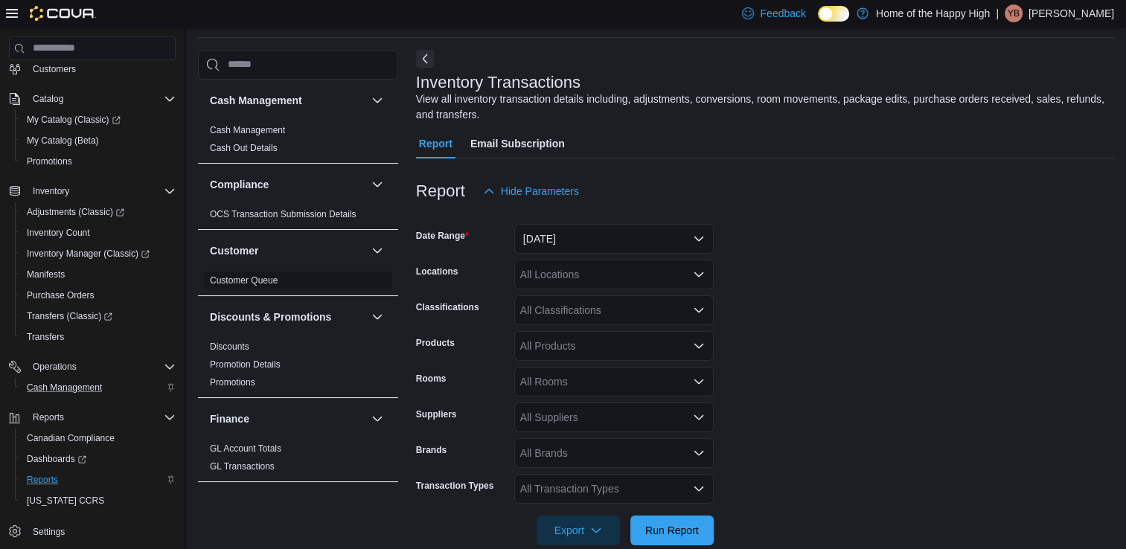
click at [306, 283] on span "Customer Queue" at bounding box center [298, 281] width 188 height 18
click at [310, 283] on span "Customer Queue" at bounding box center [298, 281] width 188 height 18
click at [237, 281] on link "Customer Queue" at bounding box center [244, 280] width 68 height 10
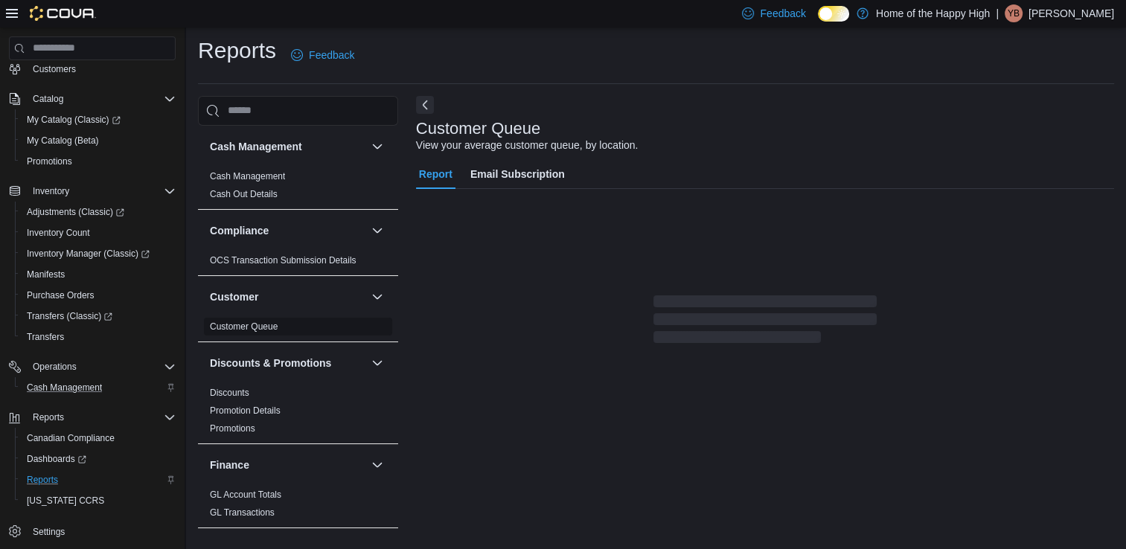
scroll to position [4, 0]
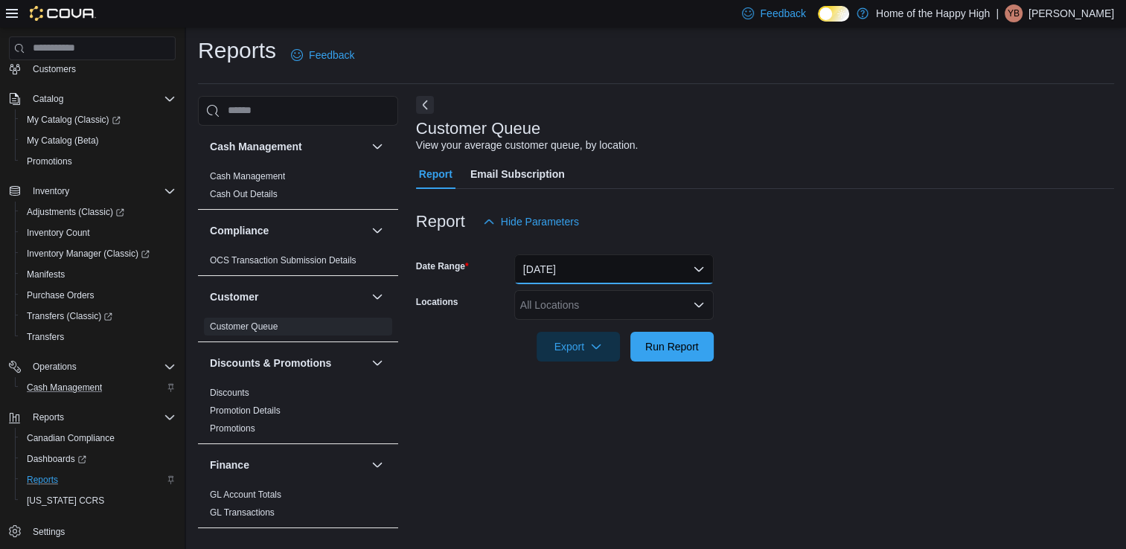
click at [568, 276] on button "[DATE]" at bounding box center [613, 269] width 199 height 30
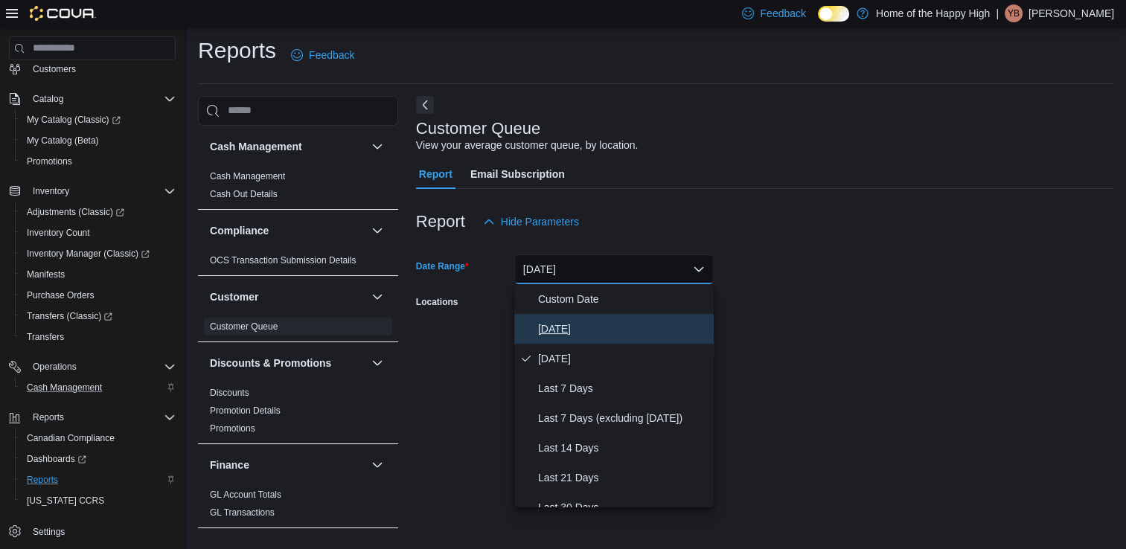
click at [592, 320] on span "[DATE]" at bounding box center [623, 329] width 170 height 18
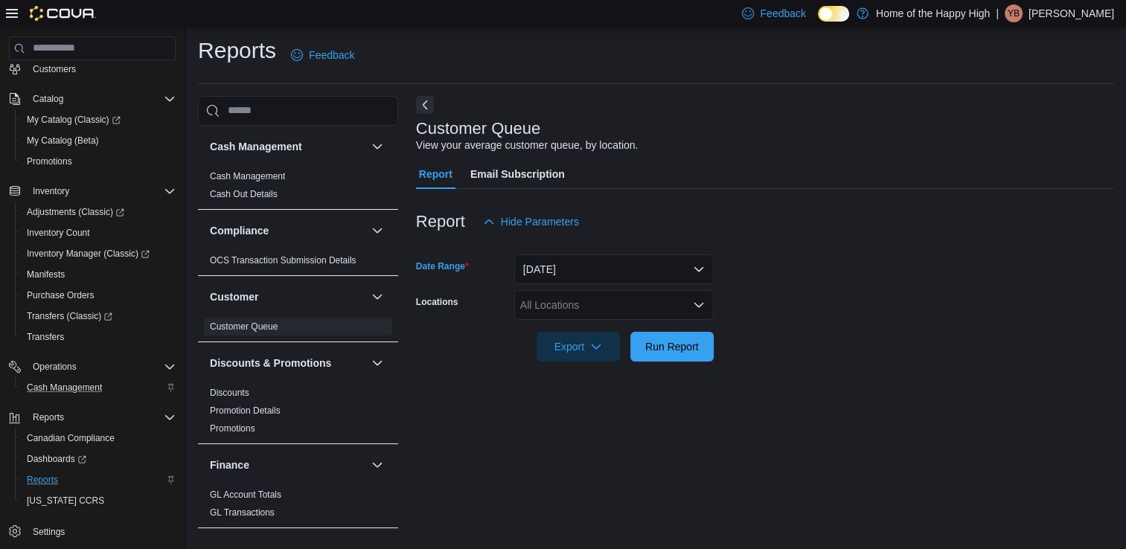
click at [583, 310] on div "All Locations" at bounding box center [613, 305] width 199 height 30
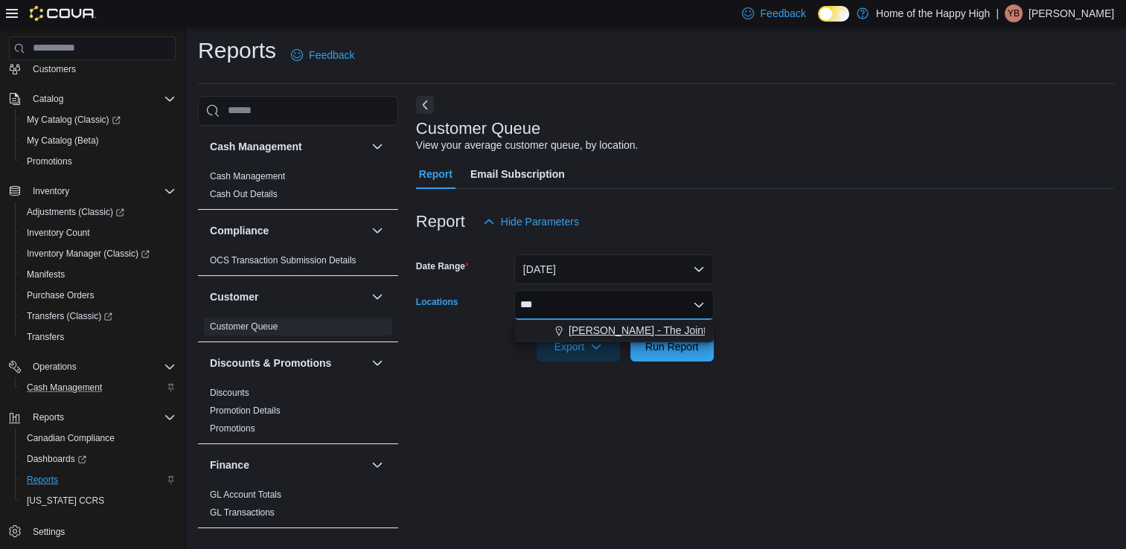
type input "***"
click at [612, 332] on span "[PERSON_NAME] - The Joint" at bounding box center [637, 330] width 138 height 15
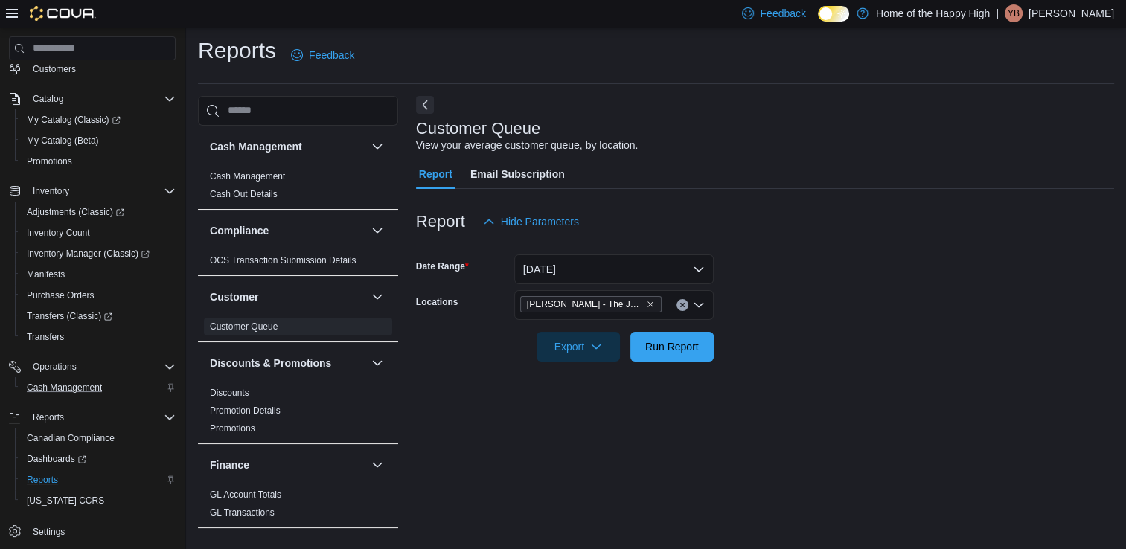
click at [755, 321] on div at bounding box center [765, 326] width 698 height 12
click at [682, 347] on span "Run Report" at bounding box center [672, 346] width 54 height 15
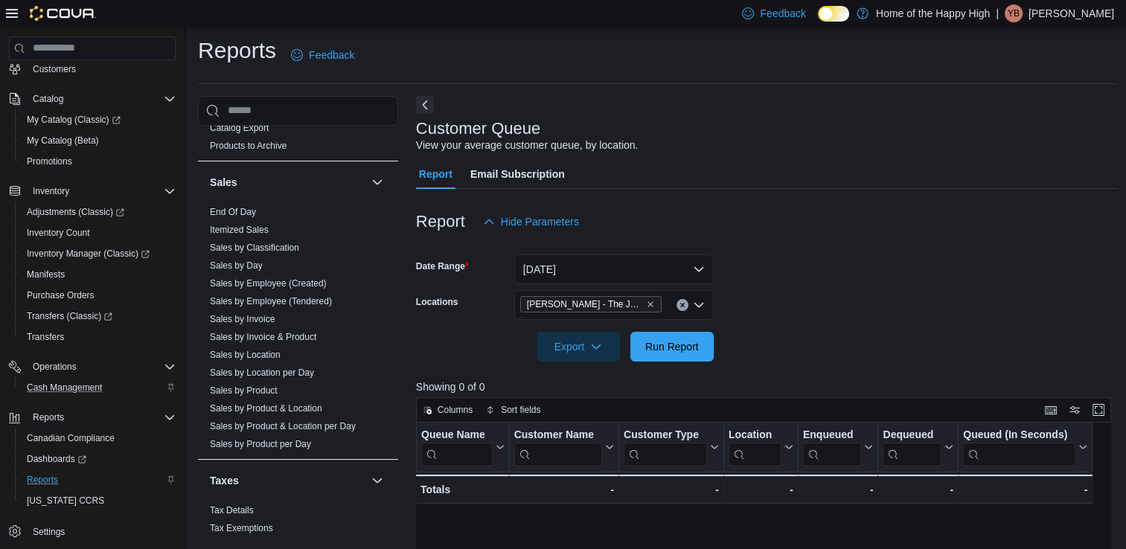
scroll to position [949, 0]
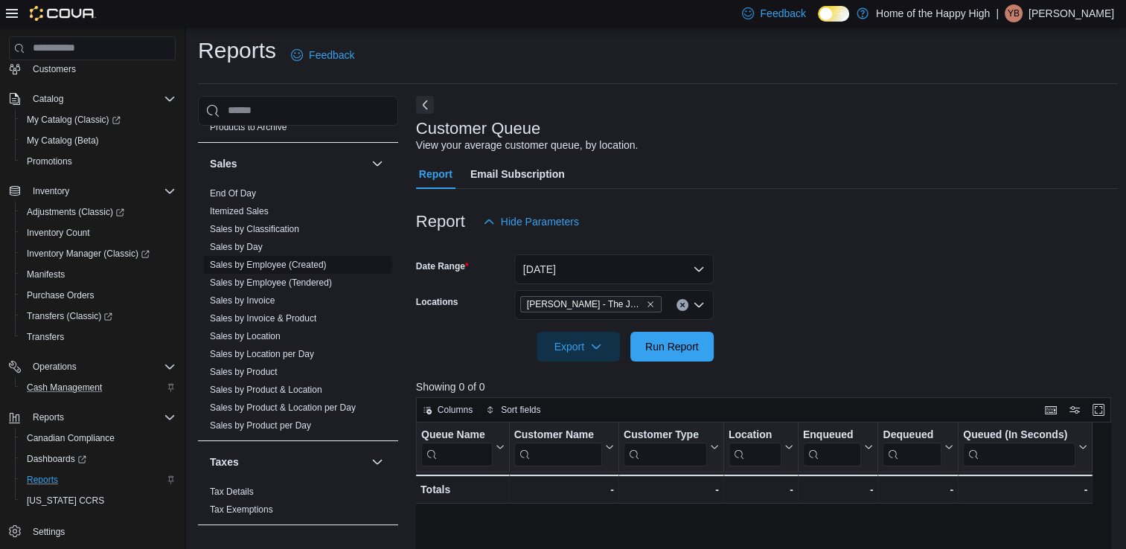
click at [318, 263] on link "Sales by Employee (Created)" at bounding box center [268, 265] width 117 height 10
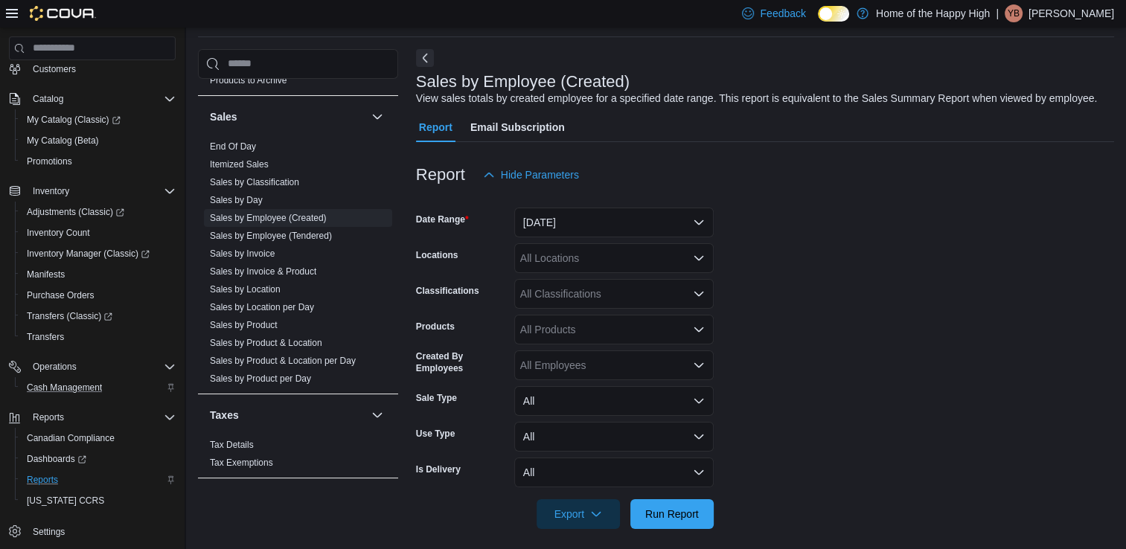
scroll to position [60, 0]
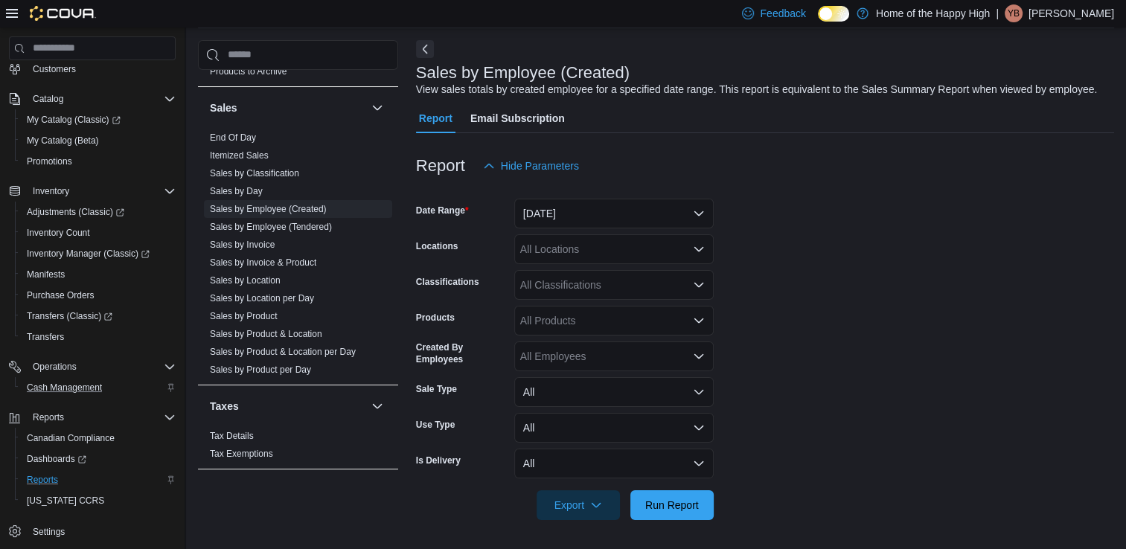
click at [664, 248] on div "All Locations" at bounding box center [613, 249] width 199 height 30
type input "***"
click at [662, 272] on span "[PERSON_NAME] - The Joint" at bounding box center [637, 274] width 138 height 15
click at [800, 254] on form "Date Range [DATE] Locations [GEOGRAPHIC_DATA][PERSON_NAME][GEOGRAPHIC_DATA] - T…" at bounding box center [765, 350] width 698 height 339
click at [620, 284] on div "All Classifications" at bounding box center [613, 285] width 199 height 30
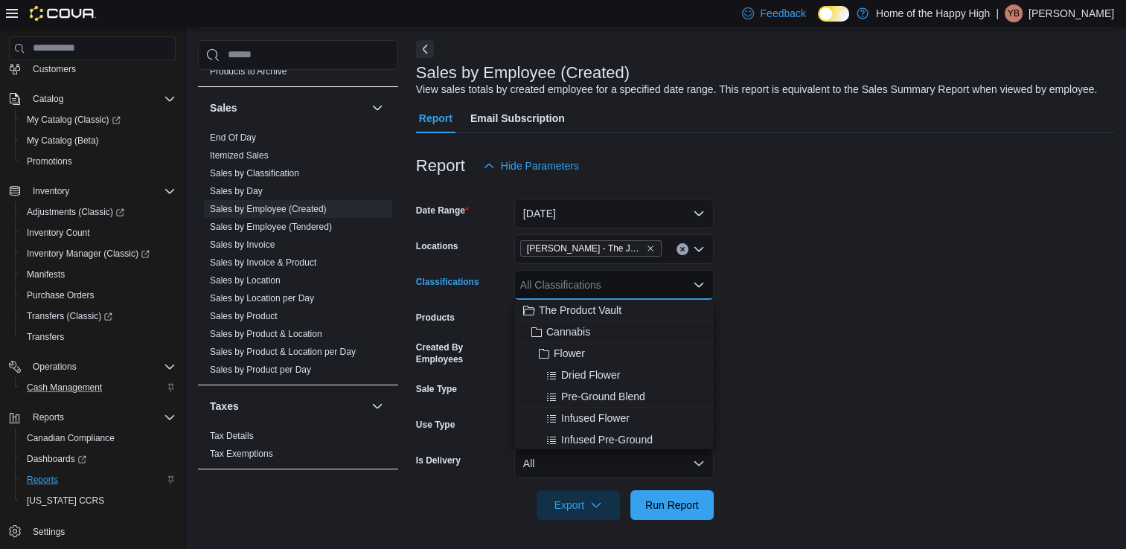
click at [786, 285] on form "Date Range [DATE] Locations [GEOGRAPHIC_DATA][PERSON_NAME][GEOGRAPHIC_DATA] - T…" at bounding box center [765, 350] width 698 height 339
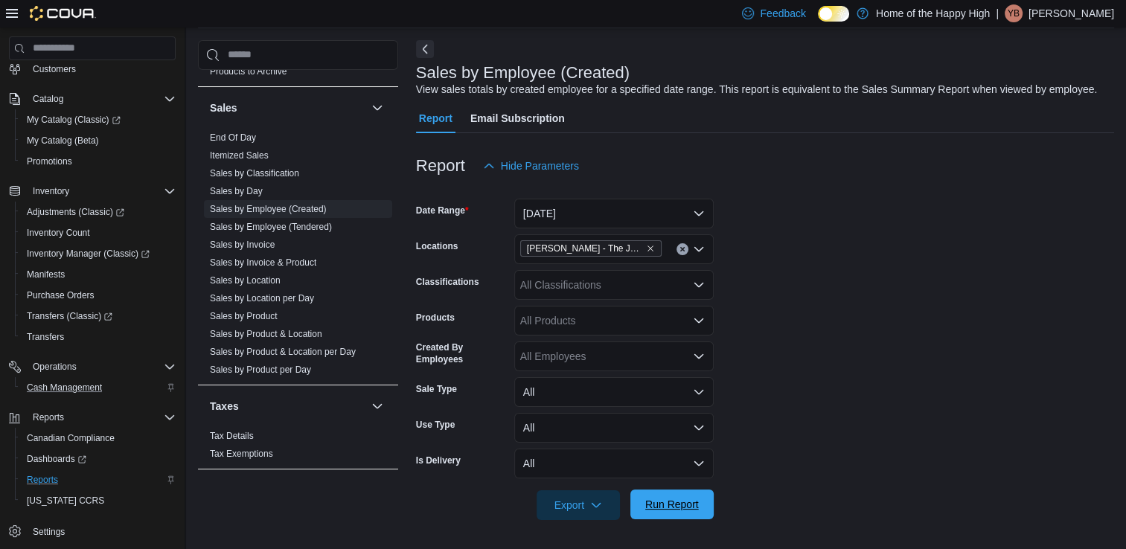
click at [652, 502] on span "Run Report" at bounding box center [672, 504] width 54 height 15
click at [685, 208] on button "[DATE]" at bounding box center [613, 214] width 199 height 30
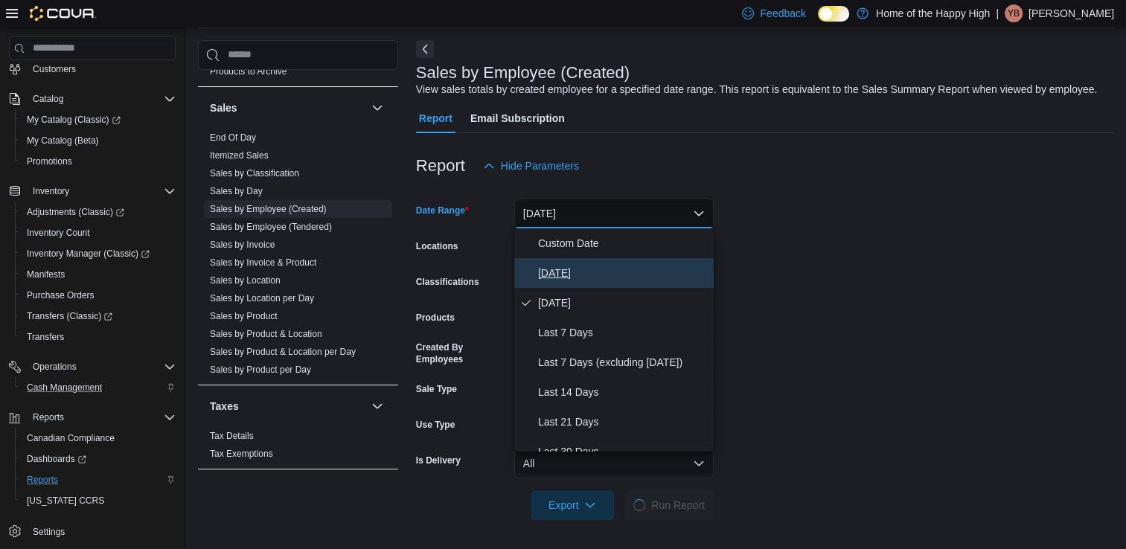
click at [616, 278] on span "[DATE]" at bounding box center [623, 273] width 170 height 18
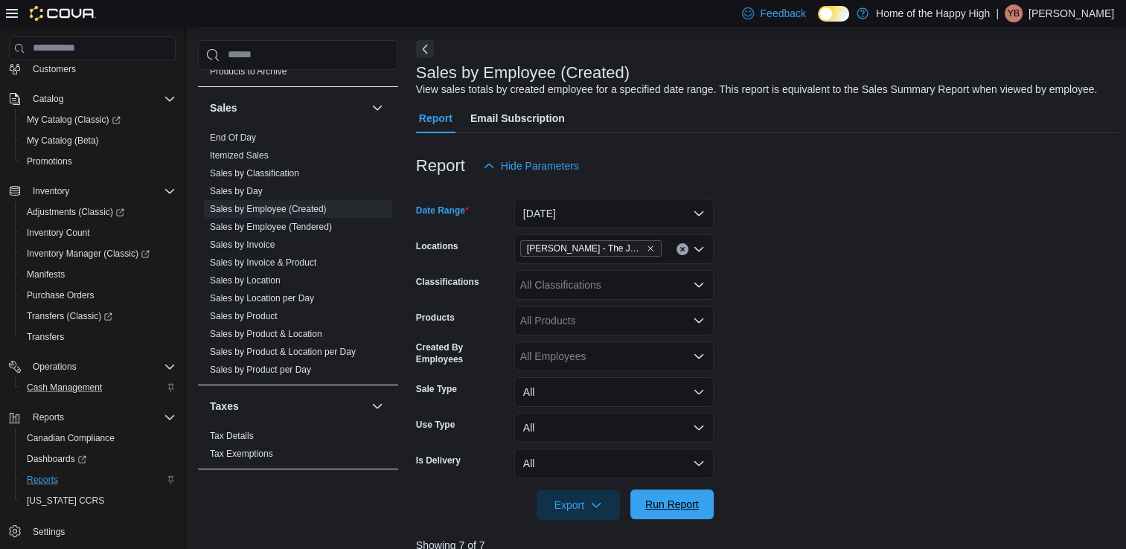
click at [675, 499] on span "Run Report" at bounding box center [672, 504] width 54 height 15
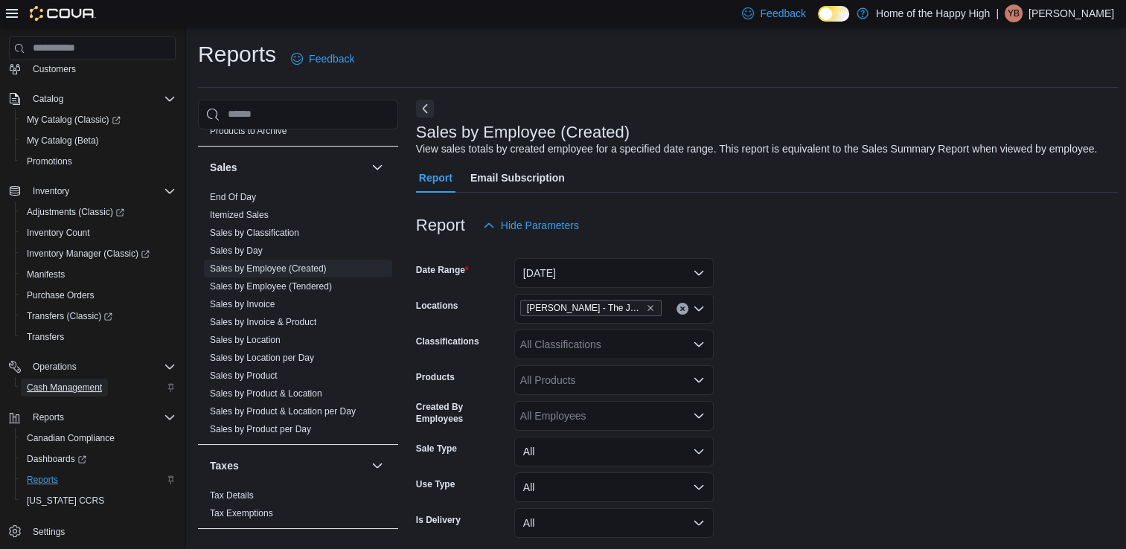
click at [95, 389] on span "Cash Management" at bounding box center [64, 388] width 75 height 12
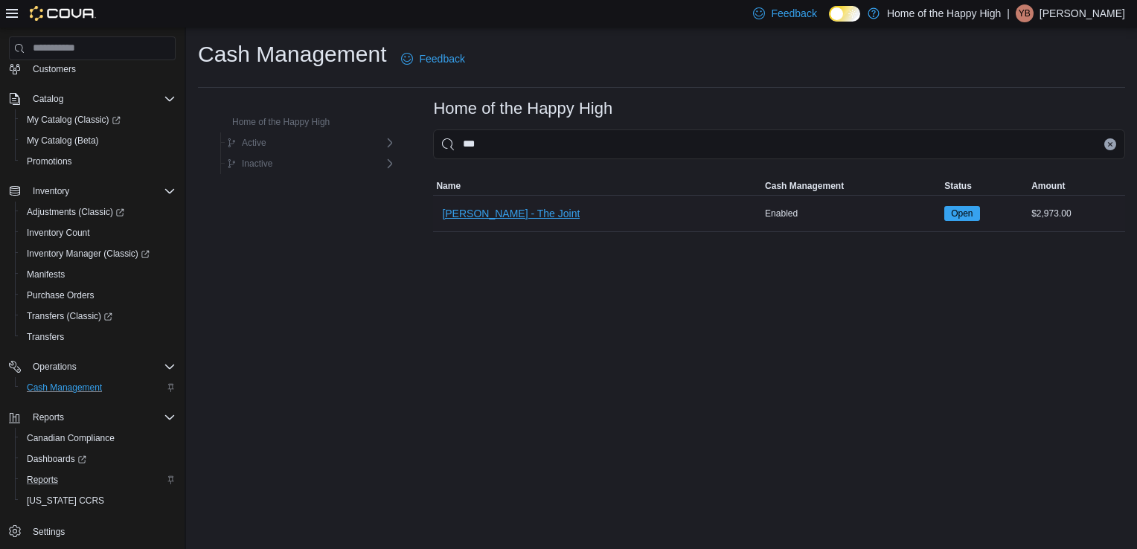
type input "***"
click at [512, 212] on span "[PERSON_NAME] - The Joint" at bounding box center [511, 213] width 138 height 15
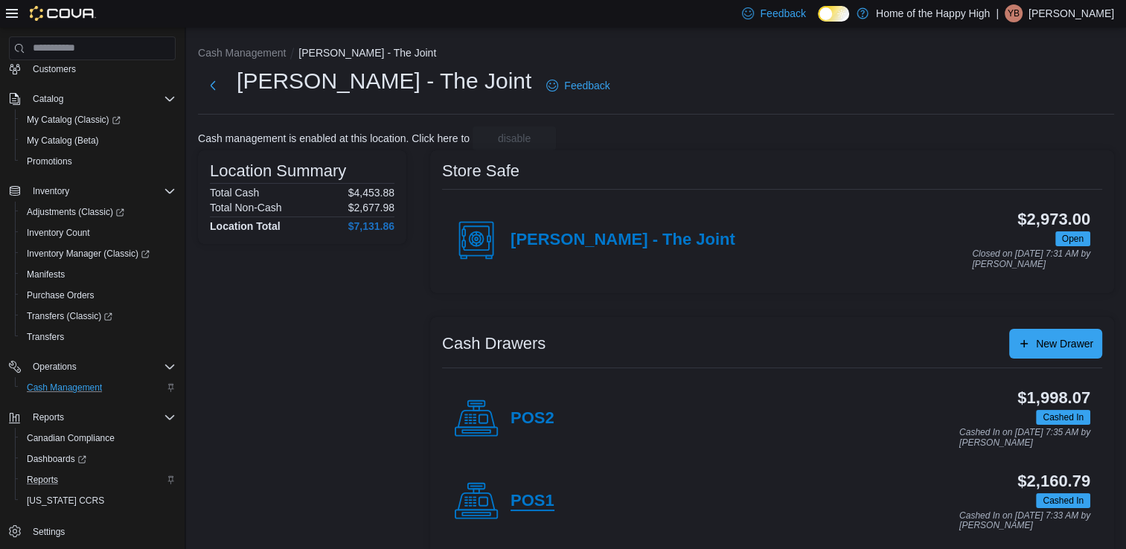
click at [536, 503] on h4 "POS1" at bounding box center [532, 501] width 44 height 19
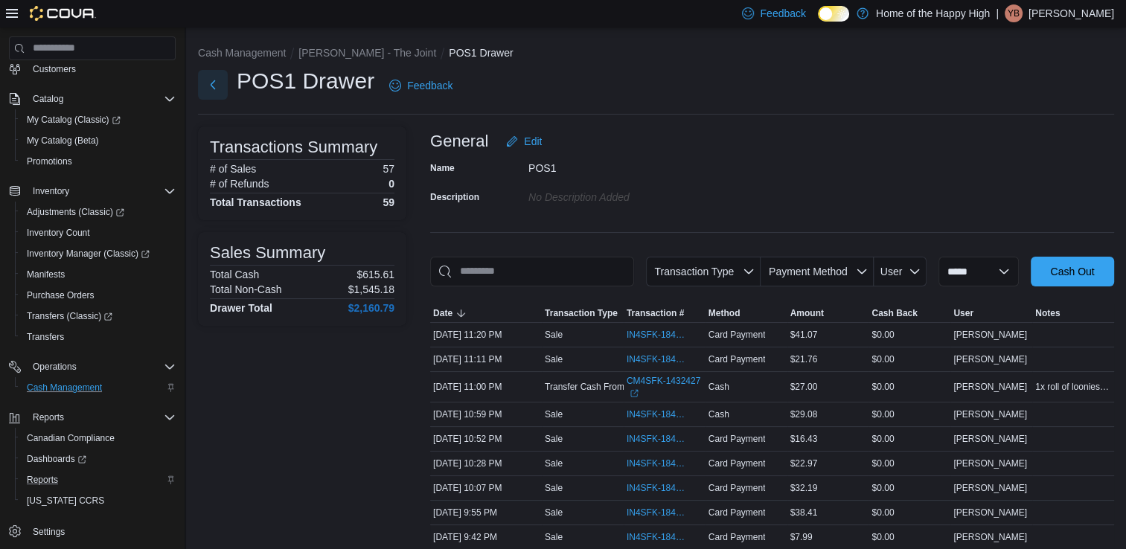
click at [208, 82] on button "Next" at bounding box center [213, 85] width 30 height 30
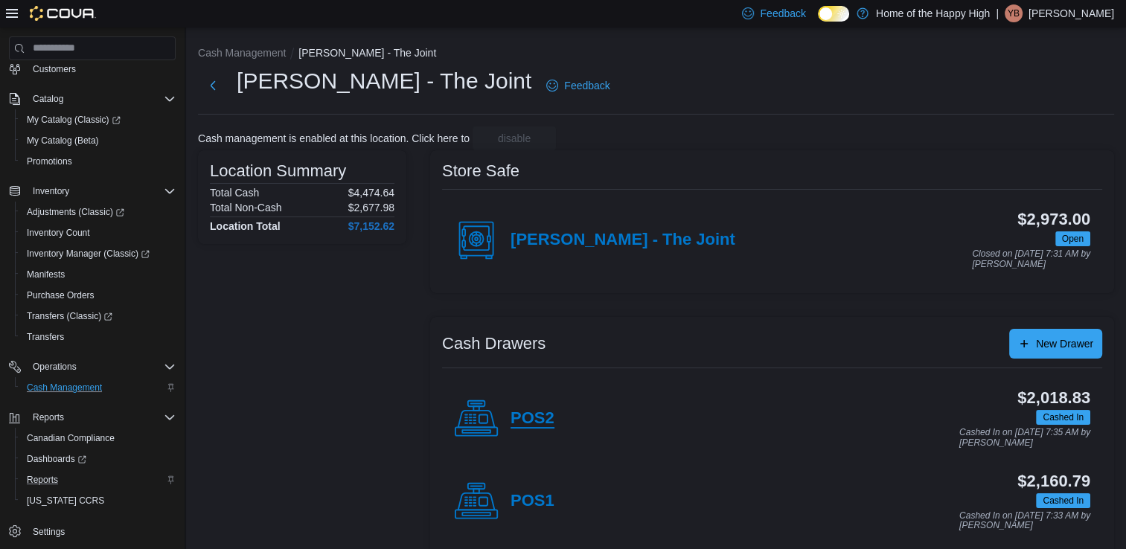
click at [551, 422] on h4 "POS2" at bounding box center [532, 418] width 44 height 19
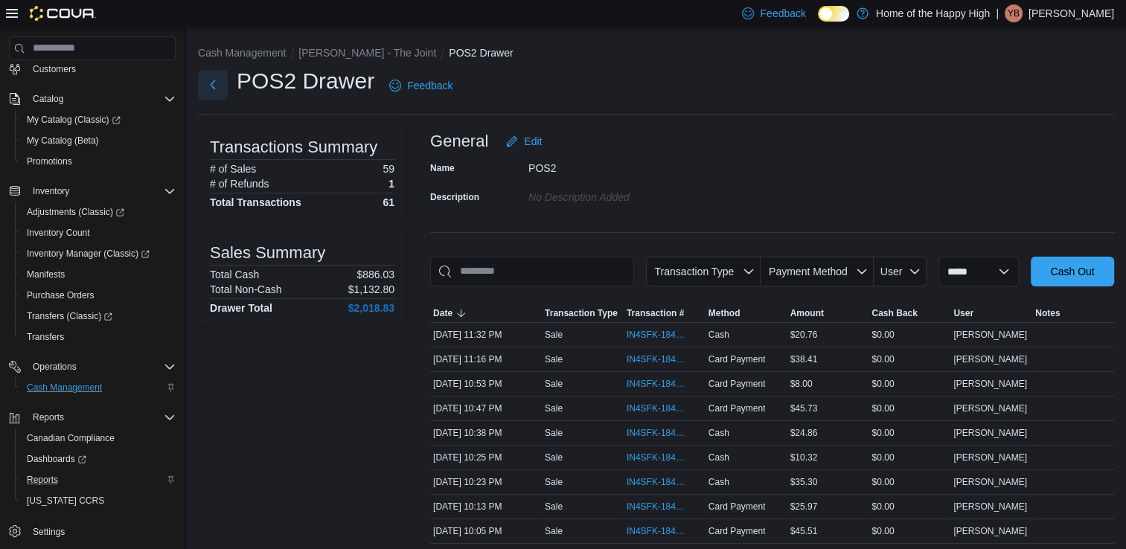
click at [219, 86] on button "Next" at bounding box center [213, 85] width 30 height 30
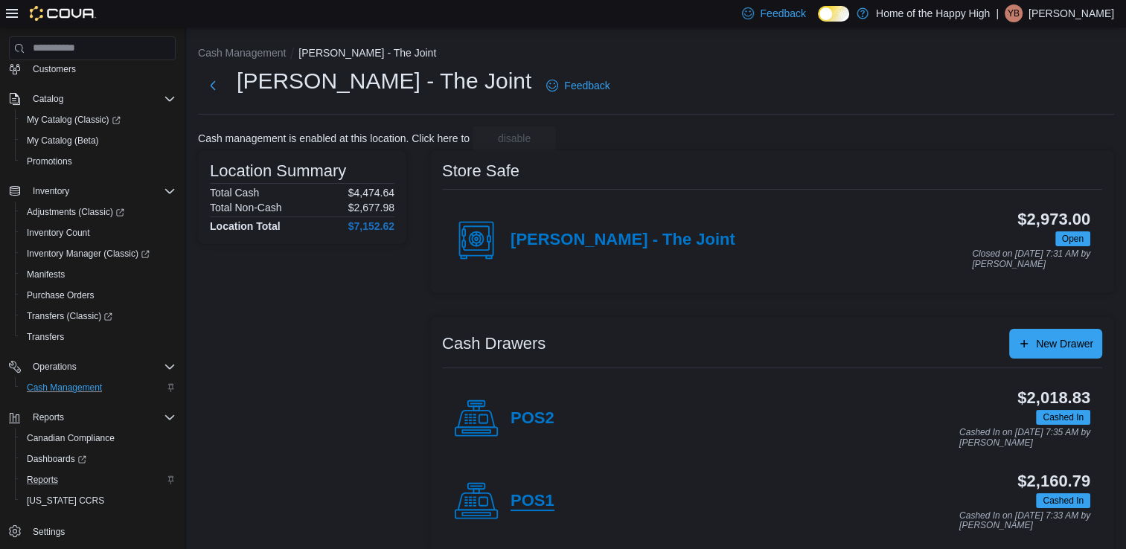
click at [531, 502] on h4 "POS1" at bounding box center [532, 501] width 44 height 19
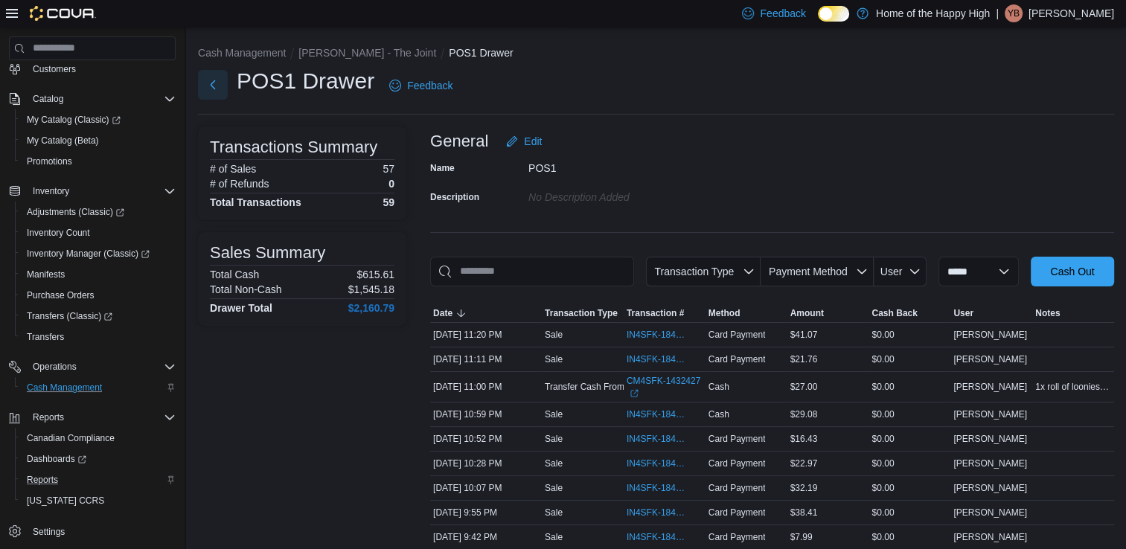
click at [218, 91] on button "Next" at bounding box center [213, 85] width 30 height 30
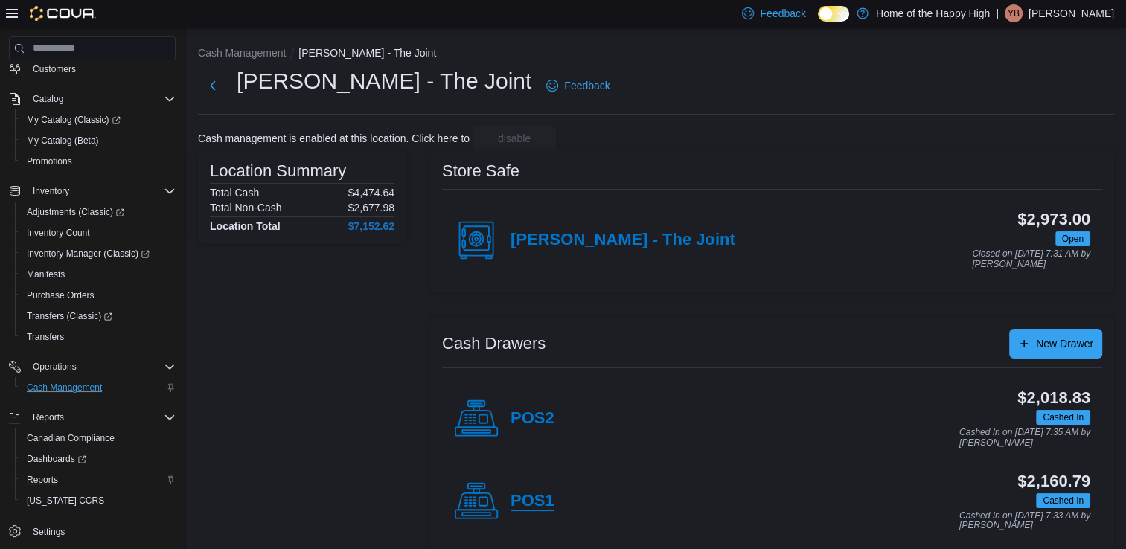
click at [534, 499] on h4 "POS1" at bounding box center [532, 501] width 44 height 19
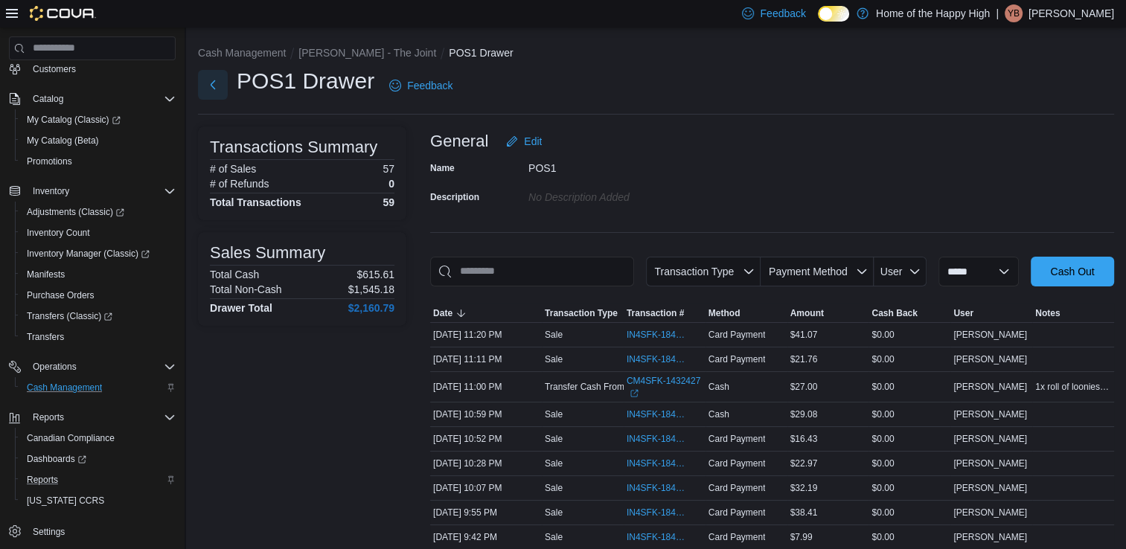
click at [213, 83] on button "Next" at bounding box center [213, 85] width 30 height 30
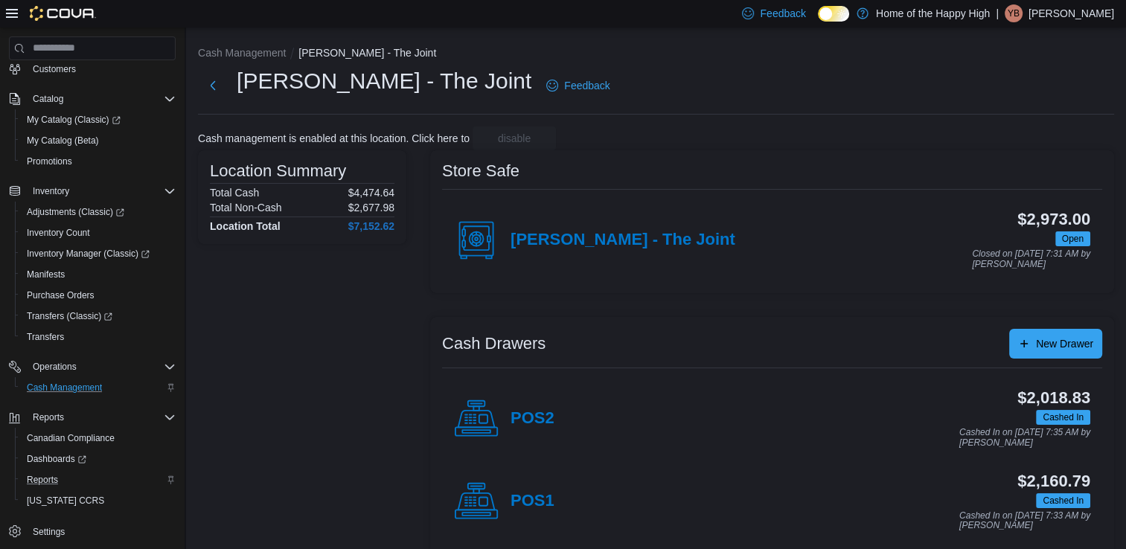
click at [497, 414] on icon at bounding box center [476, 419] width 45 height 45
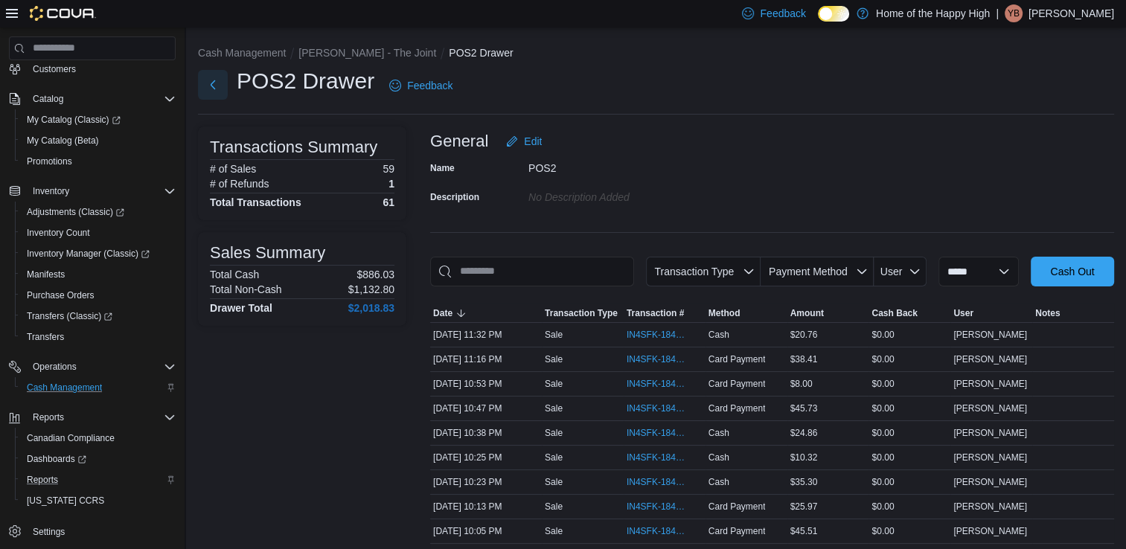
click at [211, 85] on button "Next" at bounding box center [213, 85] width 30 height 30
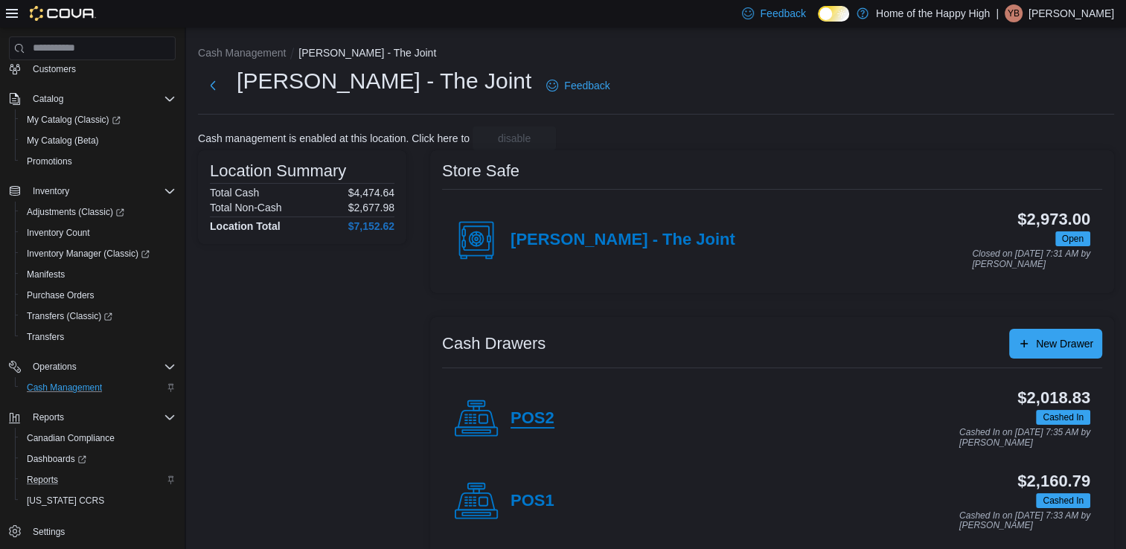
click at [542, 417] on h4 "POS2" at bounding box center [532, 418] width 44 height 19
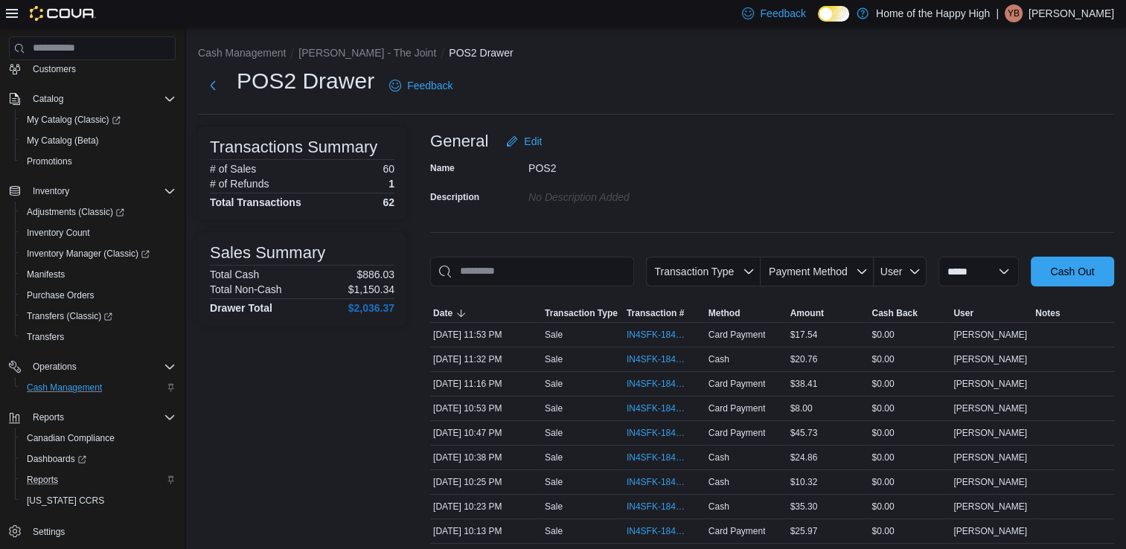
click at [1063, 7] on p "[PERSON_NAME]" at bounding box center [1071, 13] width 86 height 18
click at [1013, 143] on span "Sign Out" at bounding box center [1018, 142] width 40 height 15
